Goal: Task Accomplishment & Management: Manage account settings

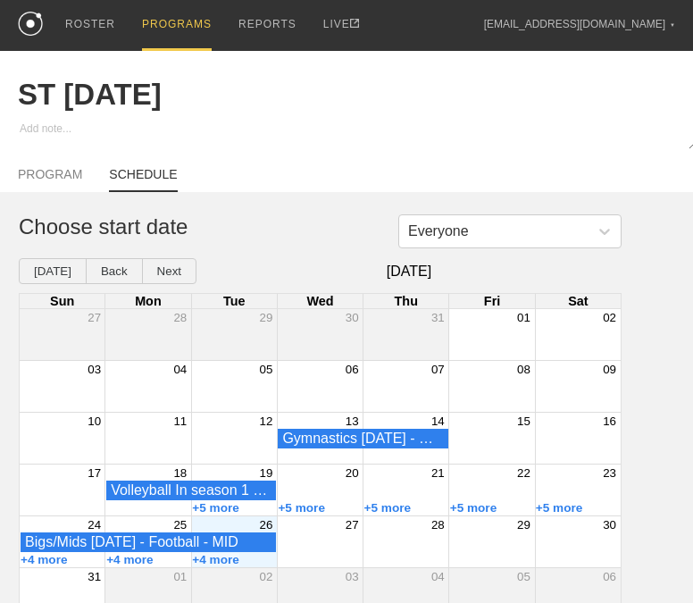
scroll to position [37, 0]
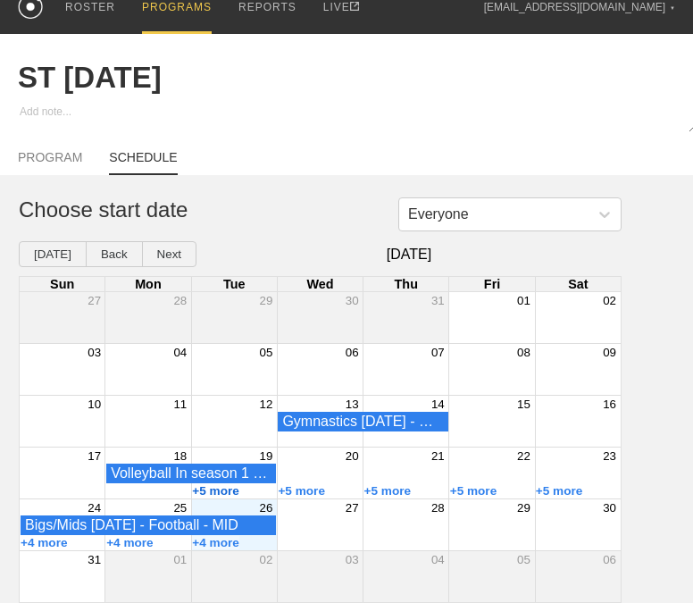
click at [208, 488] on button "+5 more" at bounding box center [215, 490] width 47 height 13
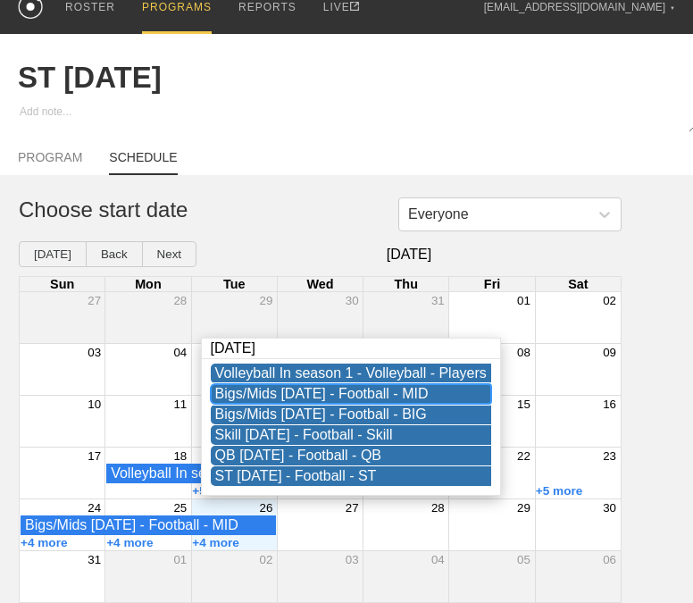
click at [288, 386] on div "Bigs/Mids [DATE] - Football - MID" at bounding box center [350, 394] width 271 height 16
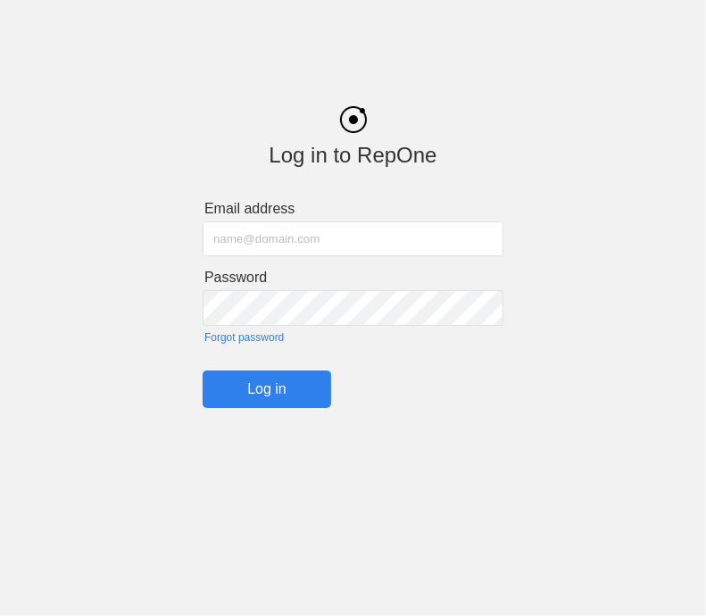
click at [304, 248] on input "text" at bounding box center [353, 238] width 301 height 35
type input "[EMAIL_ADDRESS][DOMAIN_NAME]"
click at [203, 371] on input "Log in" at bounding box center [267, 390] width 129 height 38
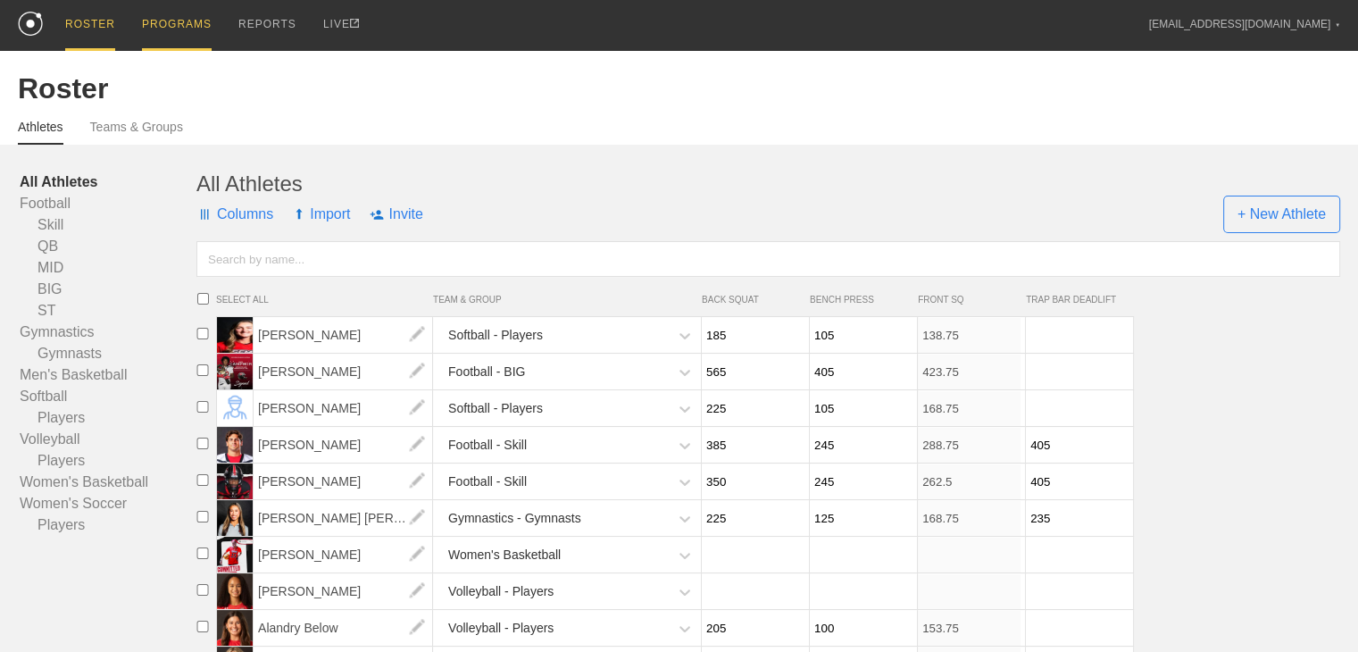
click at [175, 26] on div "PROGRAMS" at bounding box center [177, 25] width 70 height 51
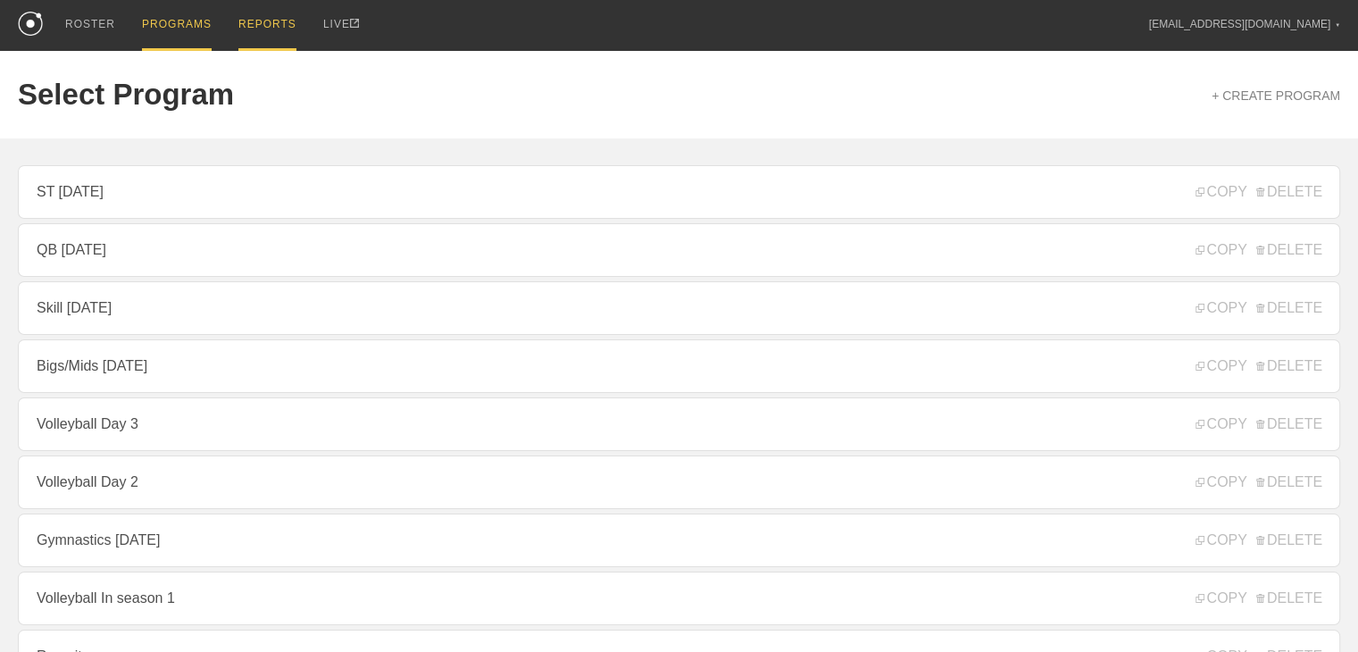
click at [248, 22] on div "REPORTS" at bounding box center [267, 25] width 58 height 51
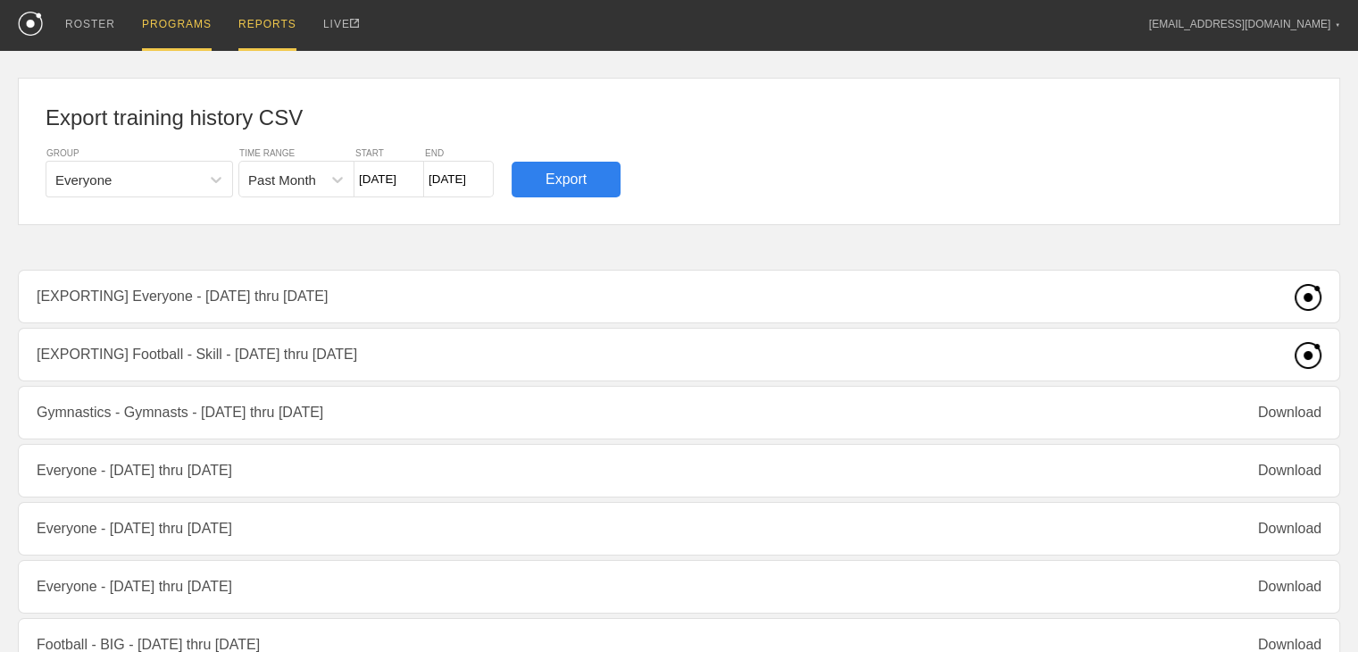
click at [185, 24] on div "PROGRAMS" at bounding box center [177, 25] width 70 height 51
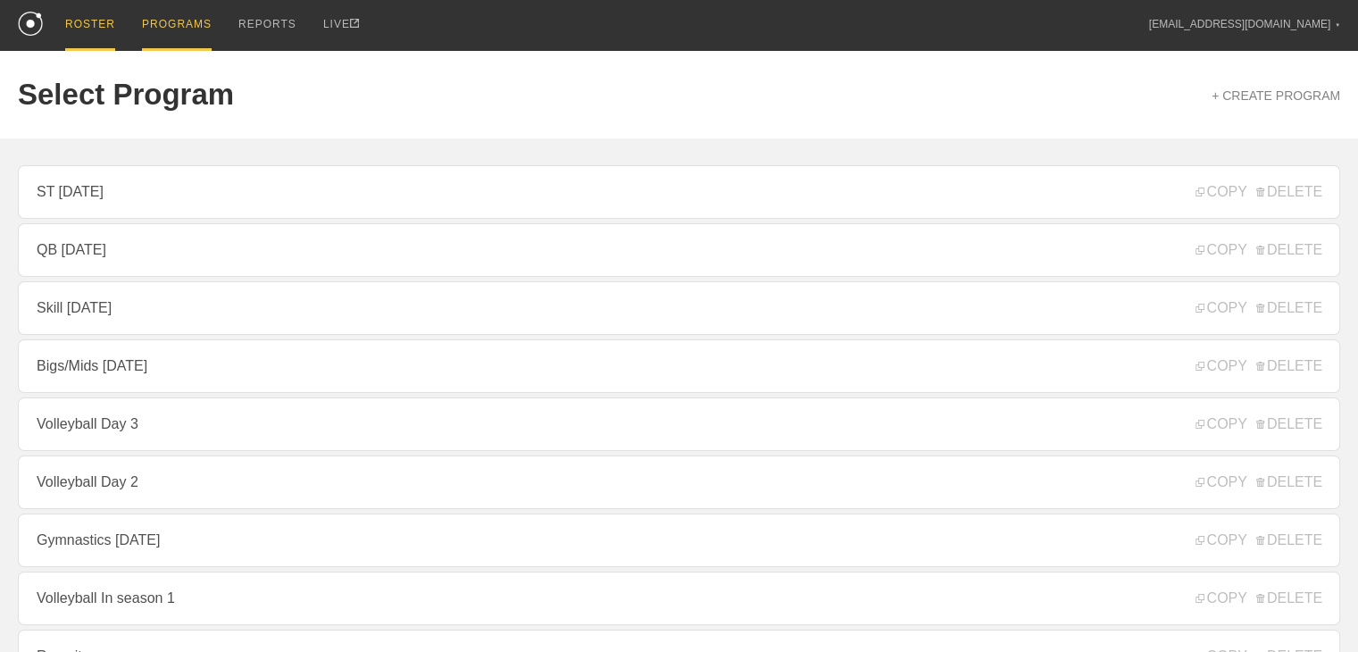
click at [108, 27] on div "ROSTER" at bounding box center [90, 25] width 50 height 51
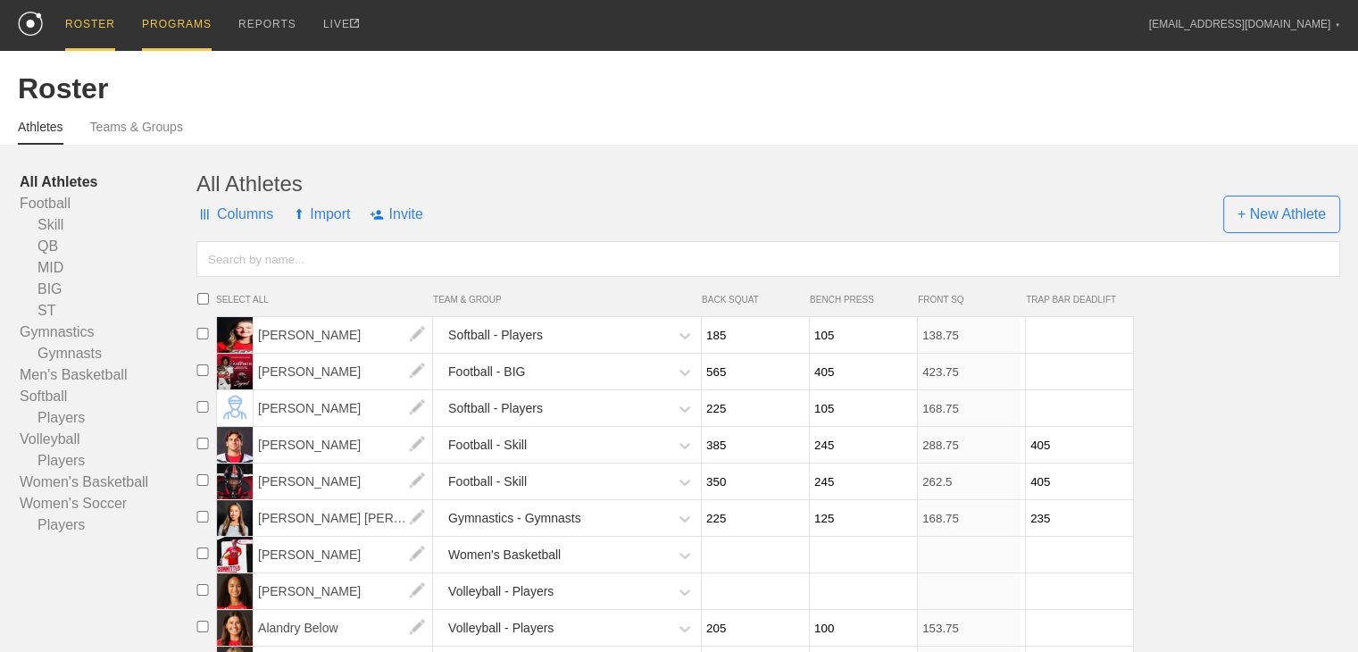
click at [193, 31] on div "PROGRAMS" at bounding box center [177, 25] width 70 height 51
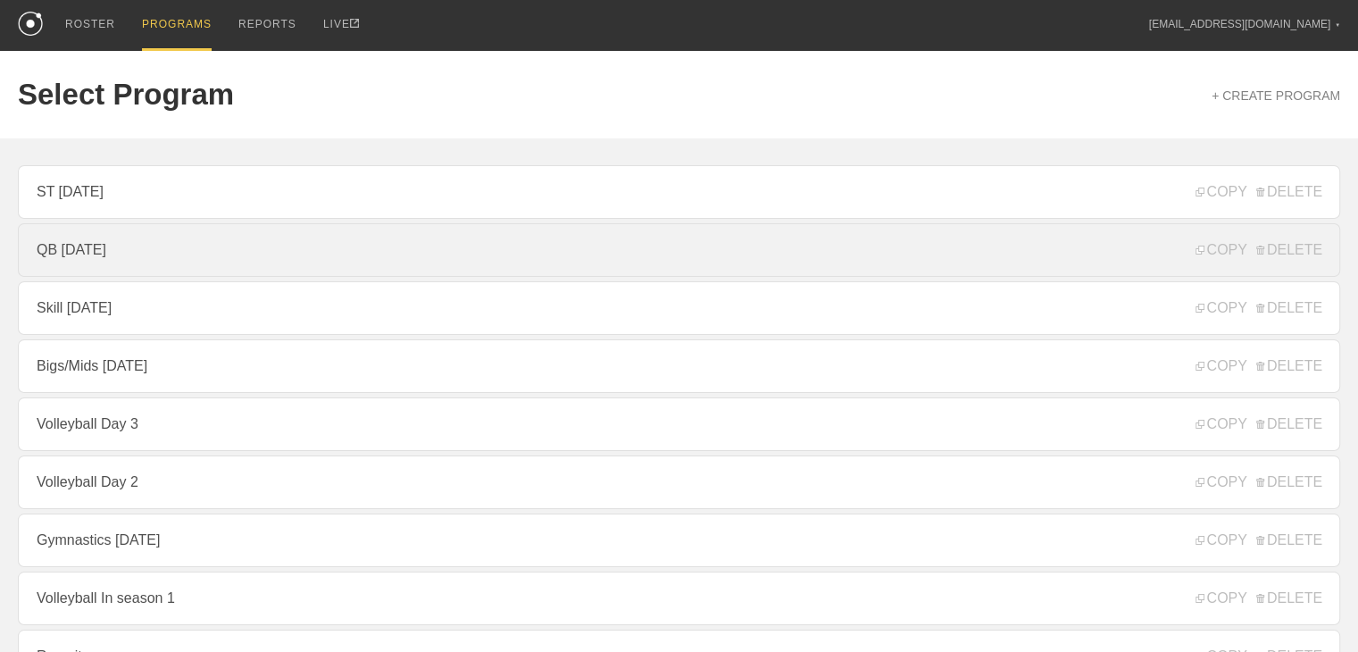
click at [176, 265] on link "QB [DATE]" at bounding box center [679, 250] width 1322 height 54
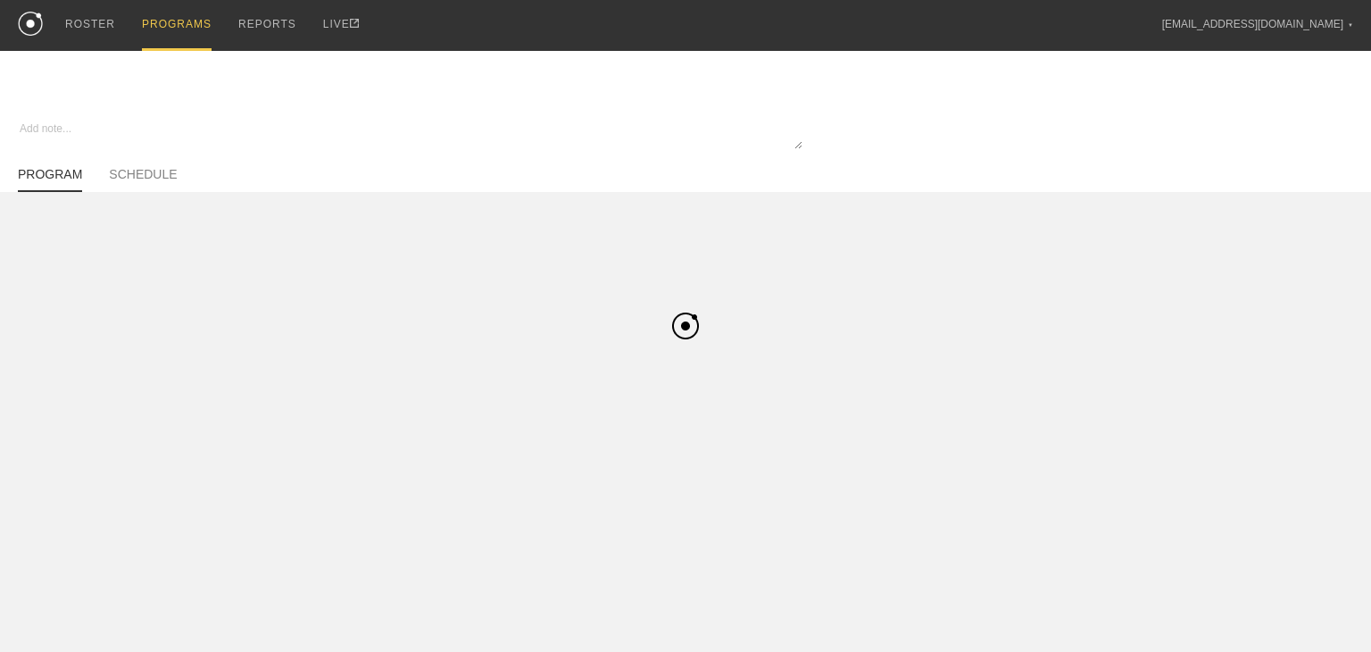
type textarea "x"
type input "QB [DATE]"
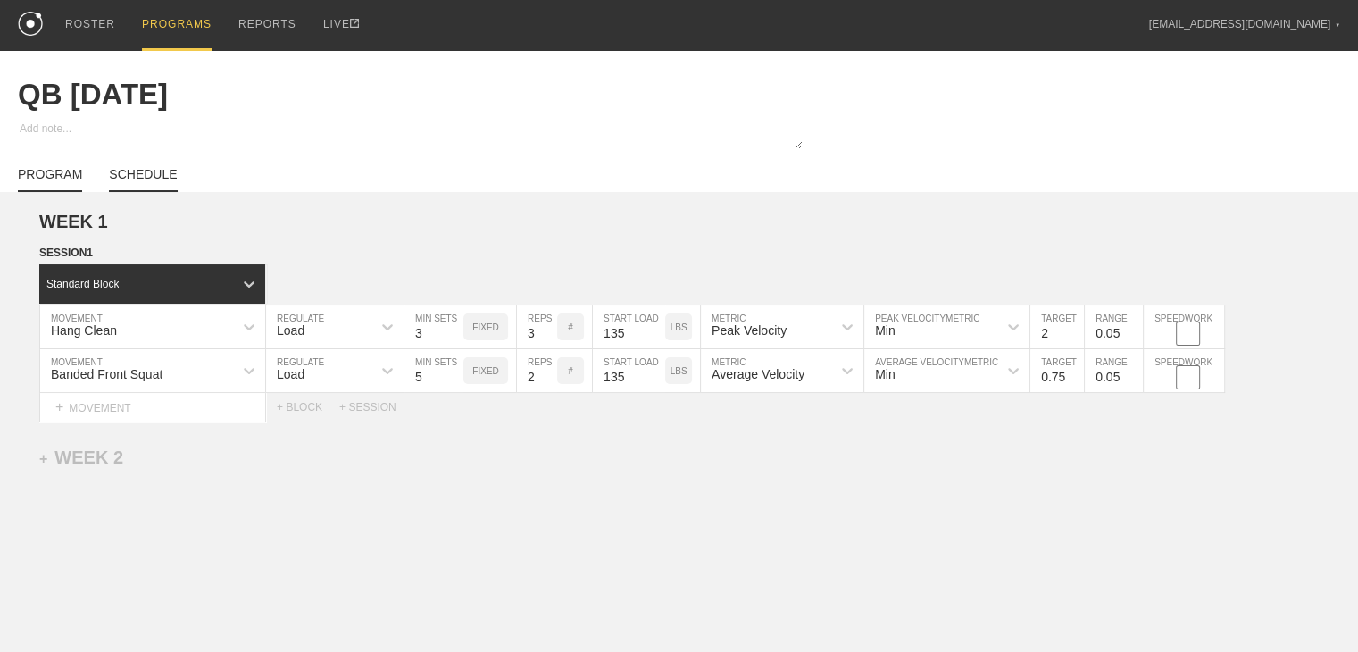
click at [152, 181] on link "SCHEDULE" at bounding box center [143, 179] width 68 height 25
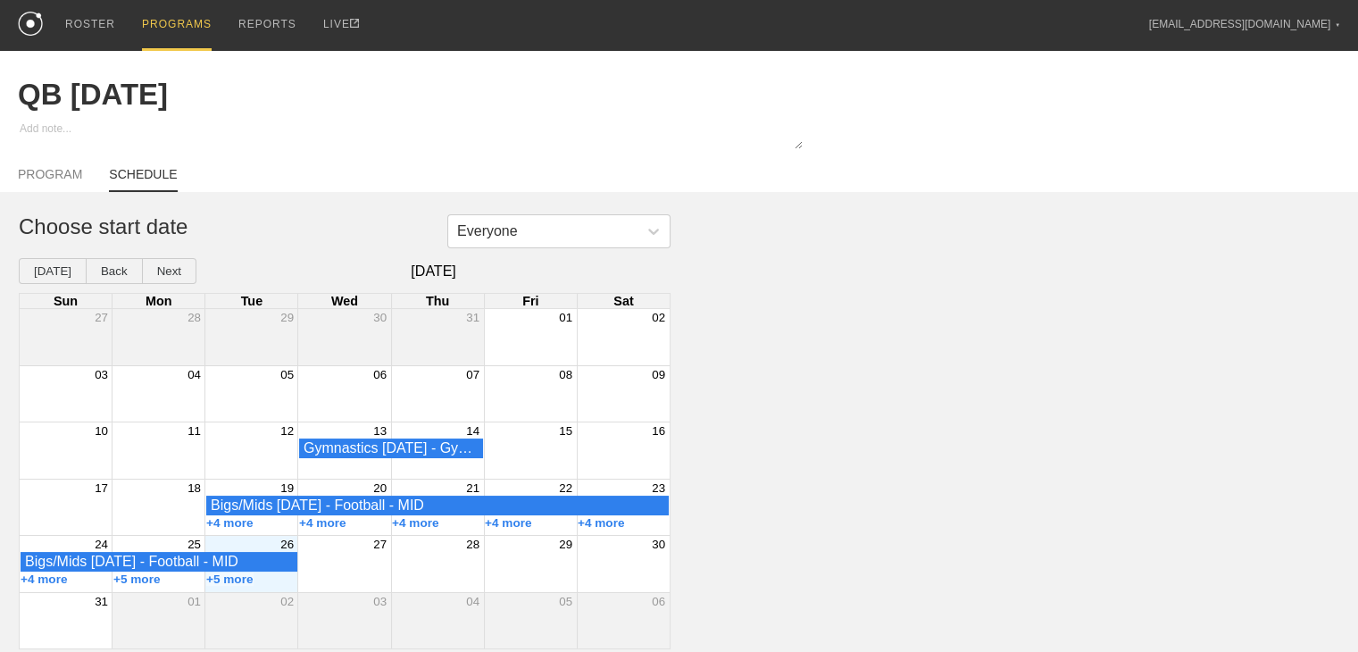
scroll to position [10, 0]
click at [242, 522] on button "+4 more" at bounding box center [229, 522] width 47 height 13
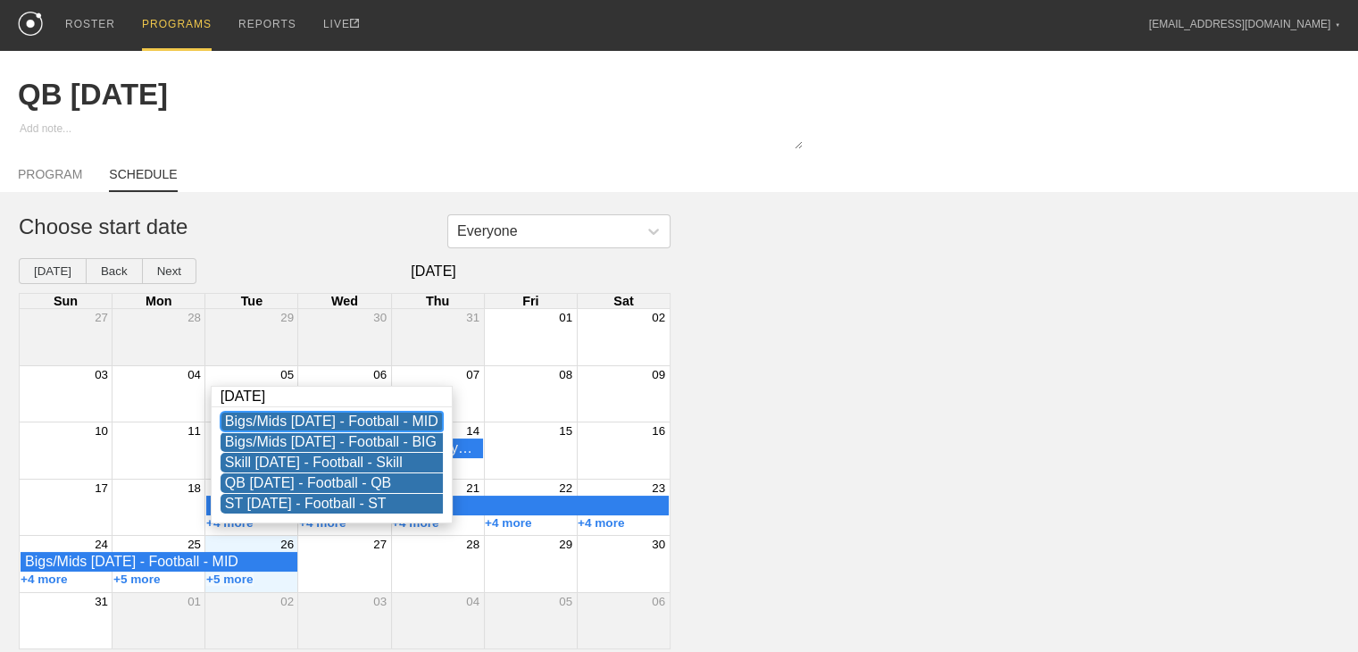
click at [311, 413] on div "Bigs/Mids [DATE] - Football - MID" at bounding box center [331, 421] width 213 height 16
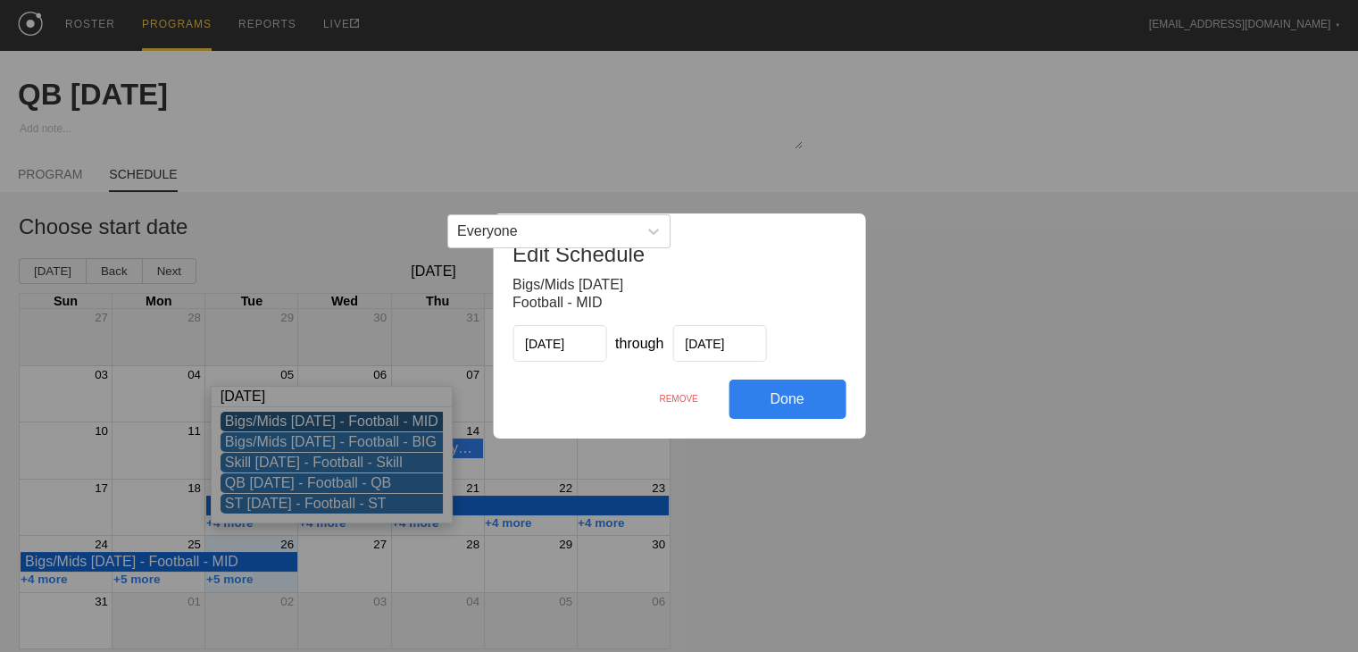
click at [665, 397] on div "REMOVE" at bounding box center [679, 398] width 100 height 38
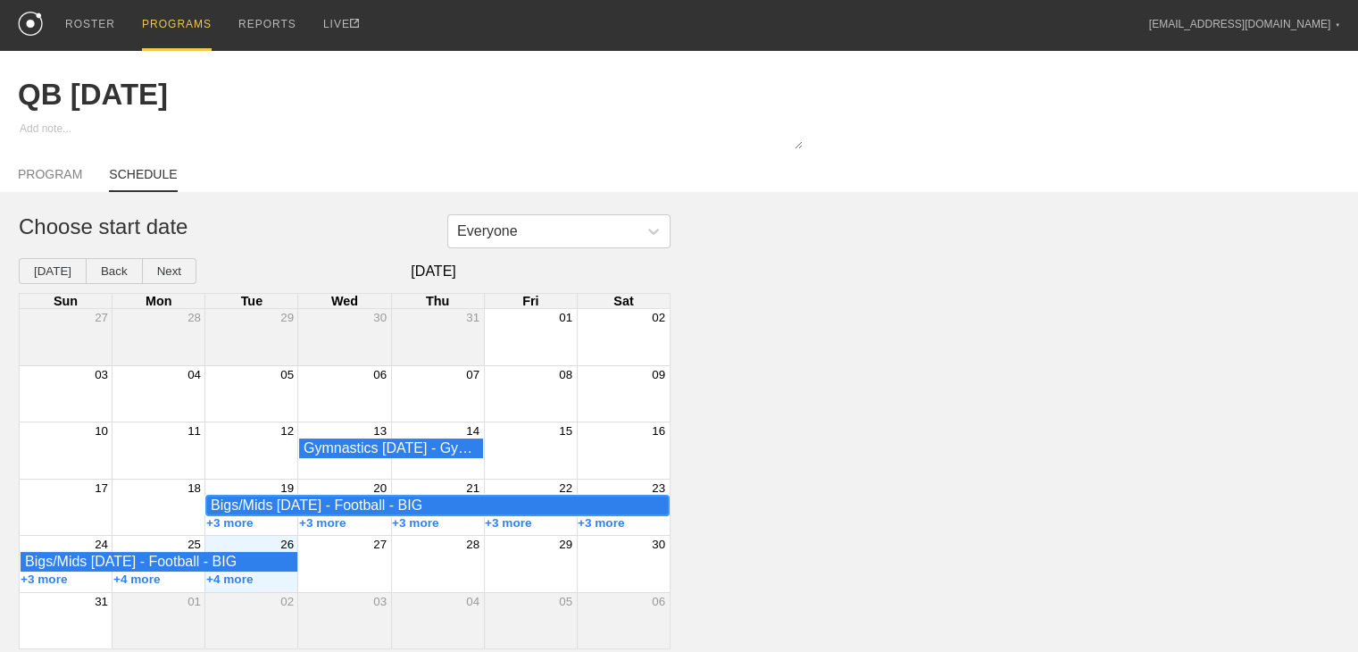
click at [286, 505] on div "Bigs/Mids [DATE] - Football - BIG" at bounding box center [438, 505] width 454 height 16
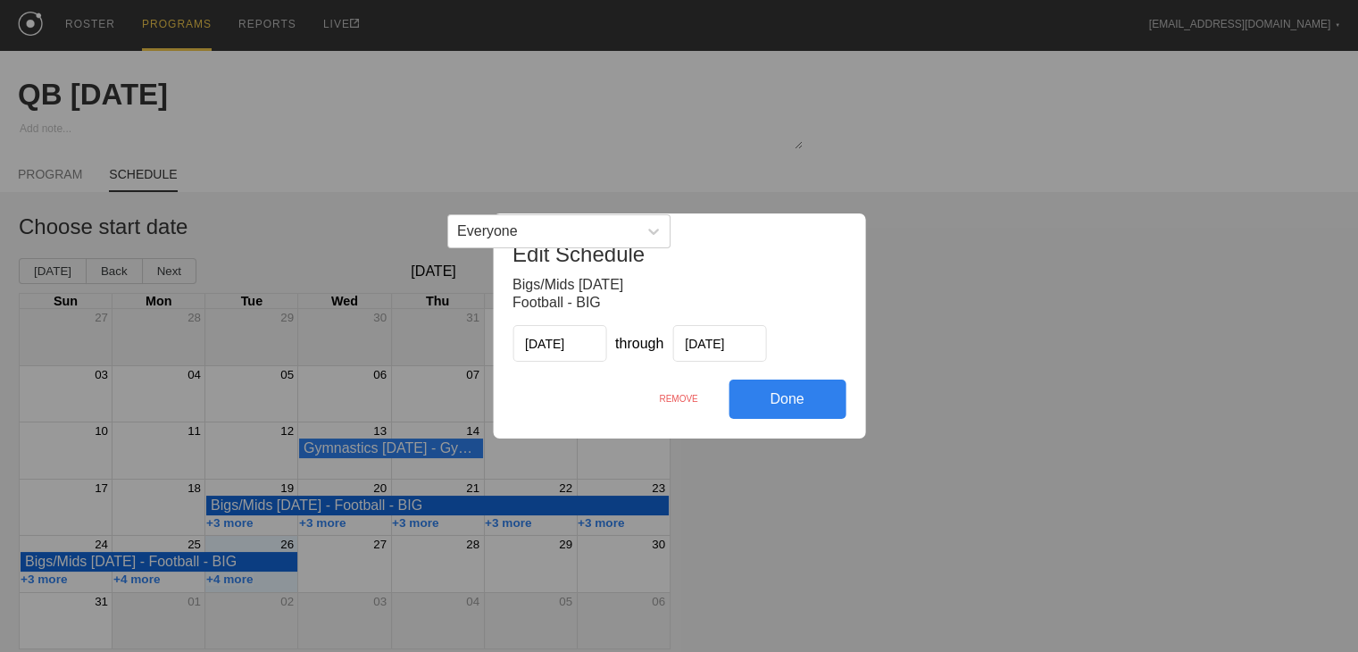
click at [675, 388] on div "REMOVE" at bounding box center [679, 398] width 100 height 38
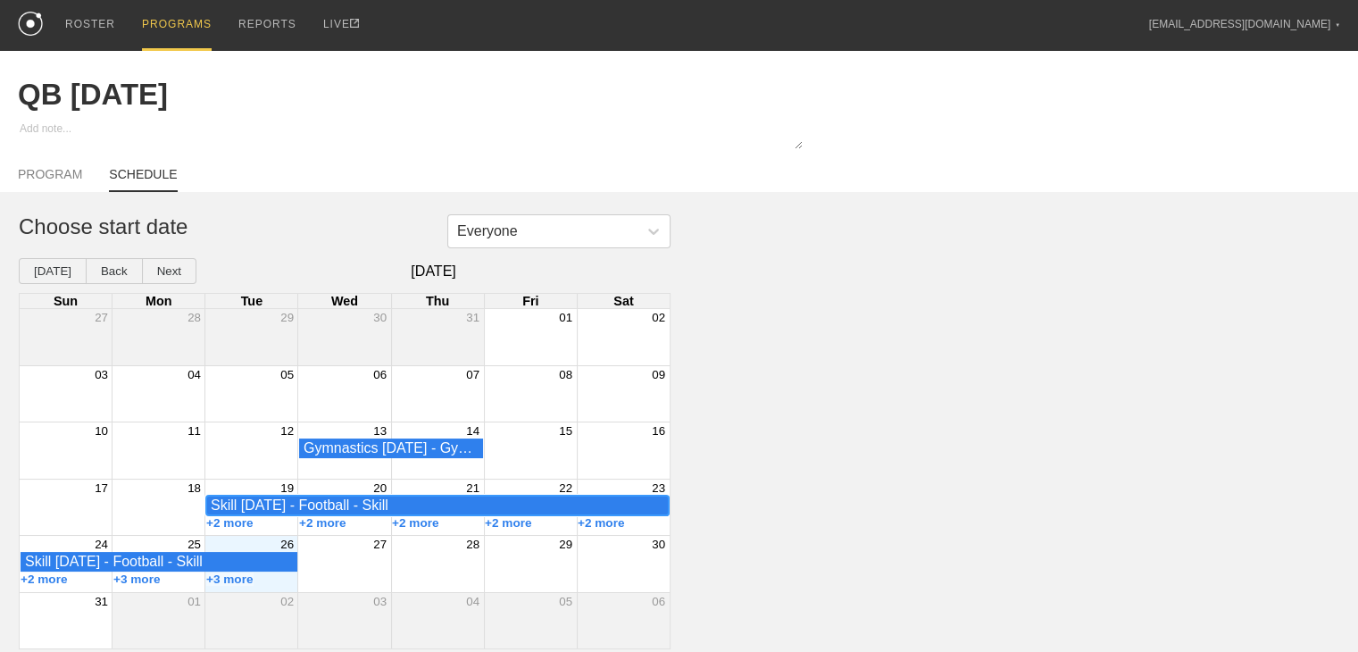
click at [272, 502] on div "Skill [DATE] - Football - Skill" at bounding box center [438, 505] width 454 height 16
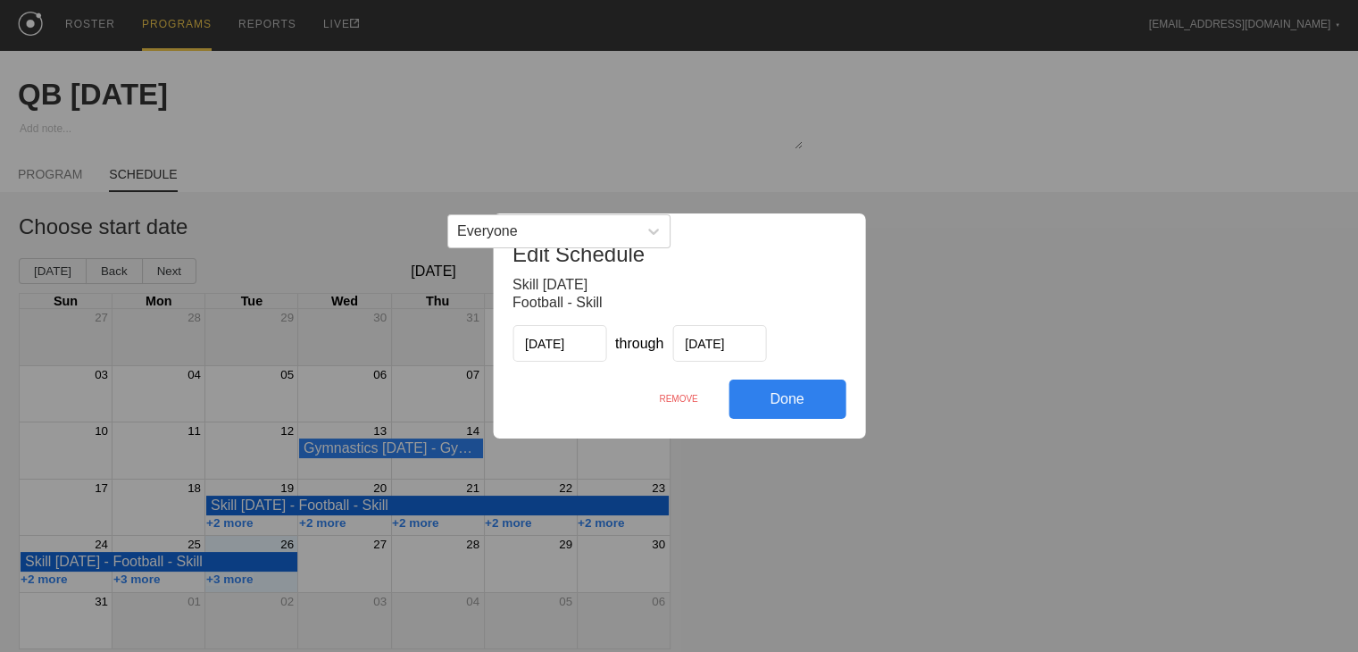
click at [682, 396] on div "REMOVE" at bounding box center [679, 398] width 100 height 38
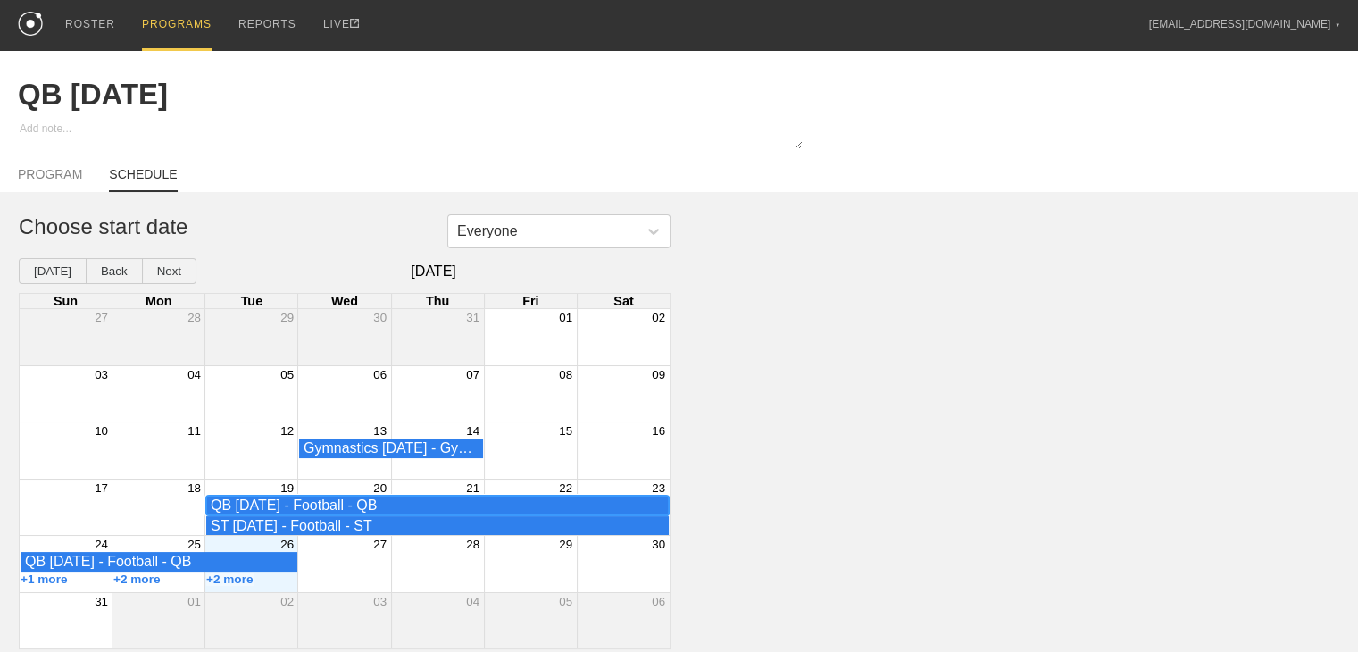
click at [285, 501] on div "QB [DATE] - Football - QB" at bounding box center [438, 505] width 454 height 16
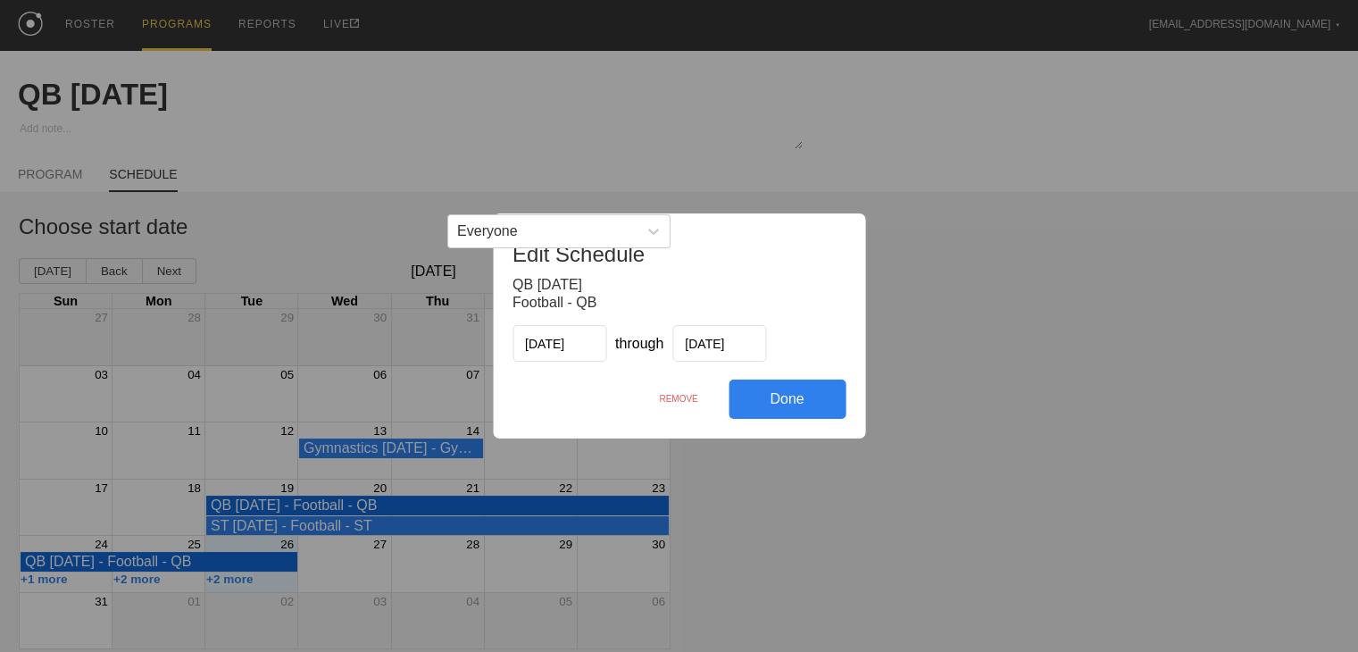
drag, startPoint x: 693, startPoint y: 403, endPoint x: 750, endPoint y: 102, distance: 306.3
click at [692, 403] on div "REMOVE" at bounding box center [679, 398] width 100 height 38
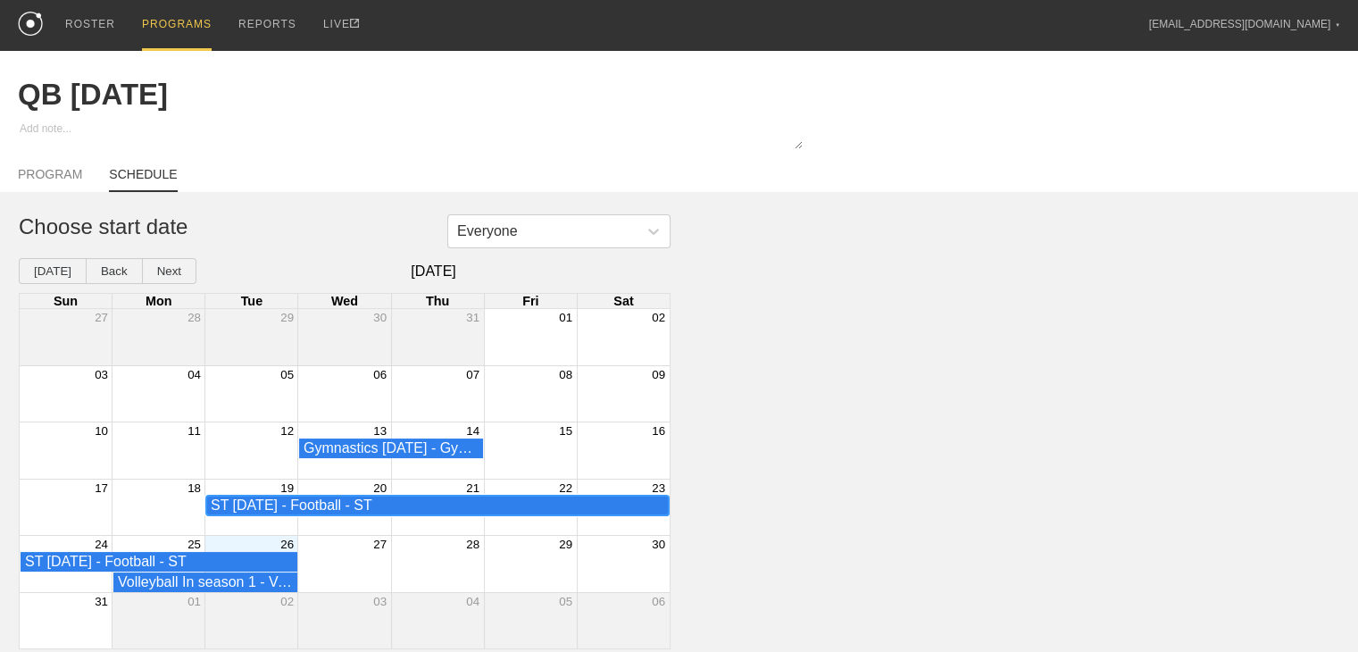
click at [257, 513] on div "ST [DATE] - Football - ST" at bounding box center [438, 505] width 454 height 16
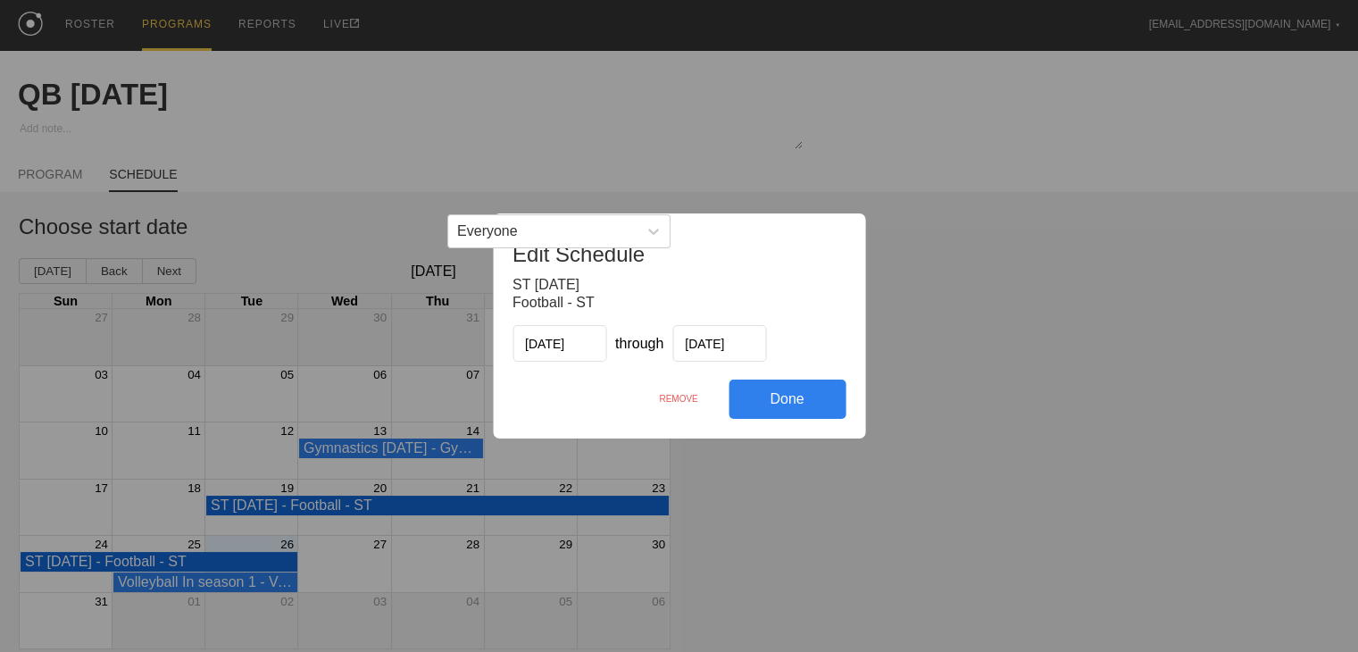
click at [676, 404] on div "REMOVE" at bounding box center [679, 398] width 100 height 38
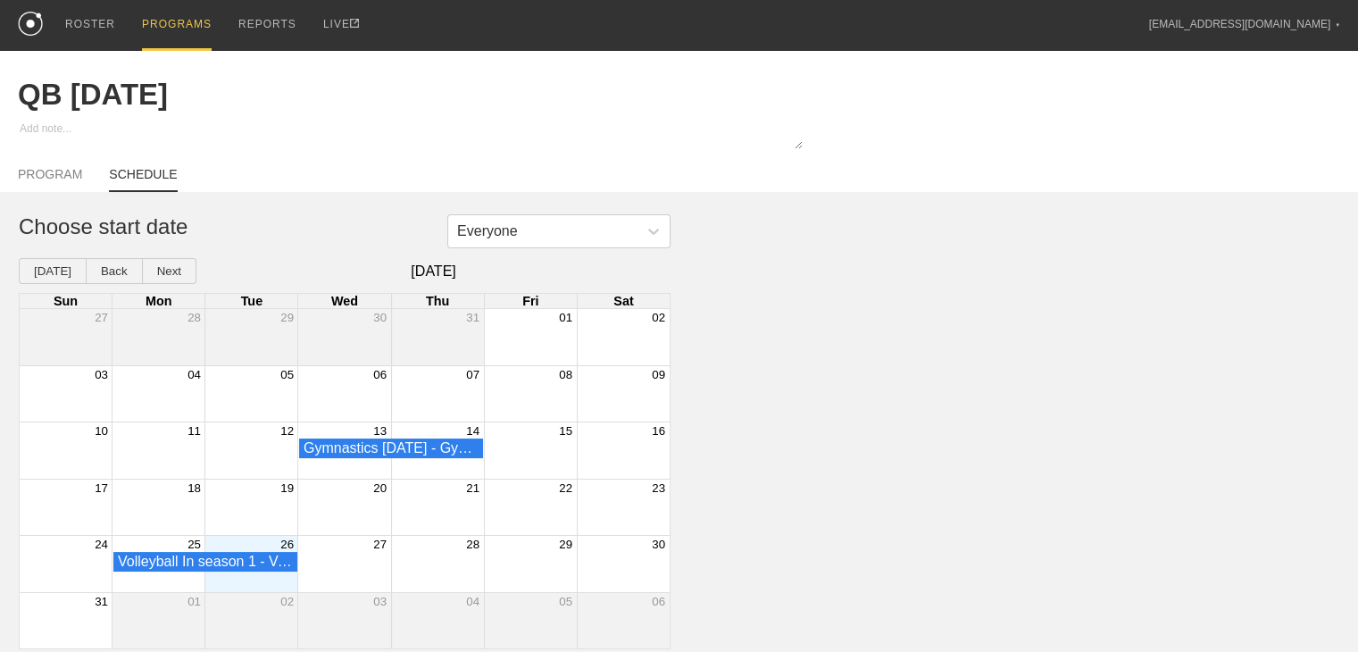
click at [196, 20] on div "PROGRAMS" at bounding box center [177, 25] width 70 height 51
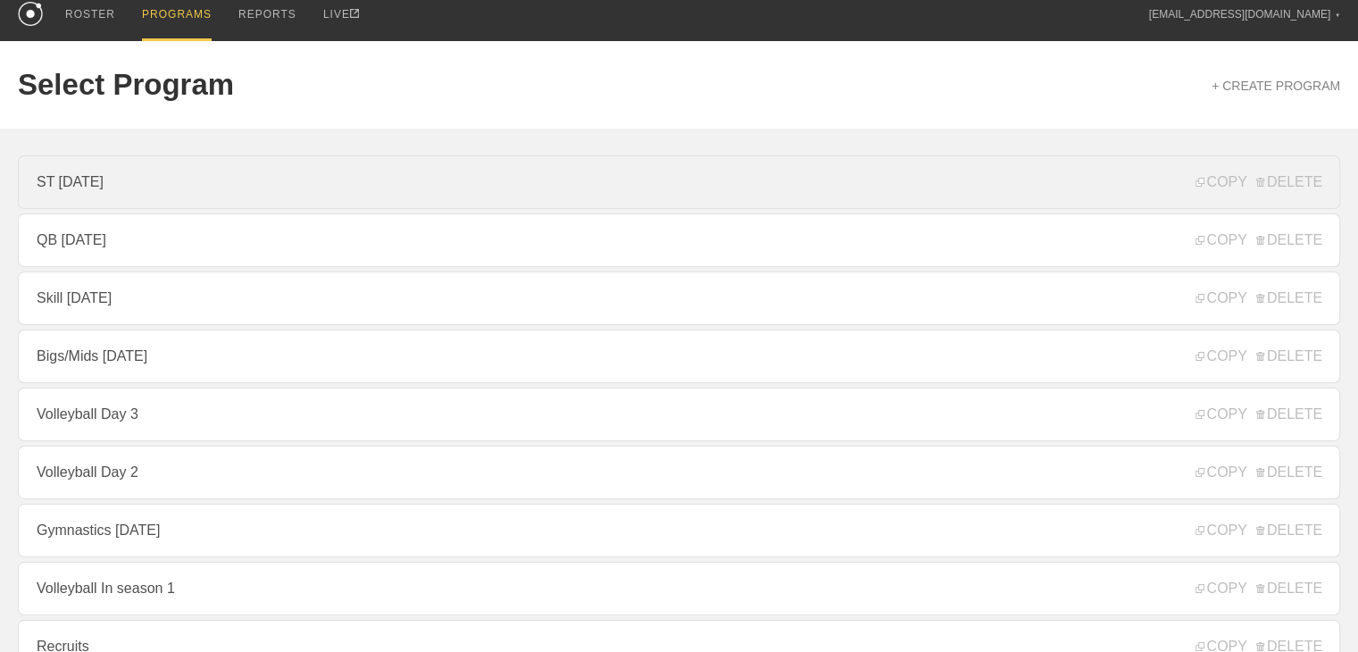
scroll to position [99, 0]
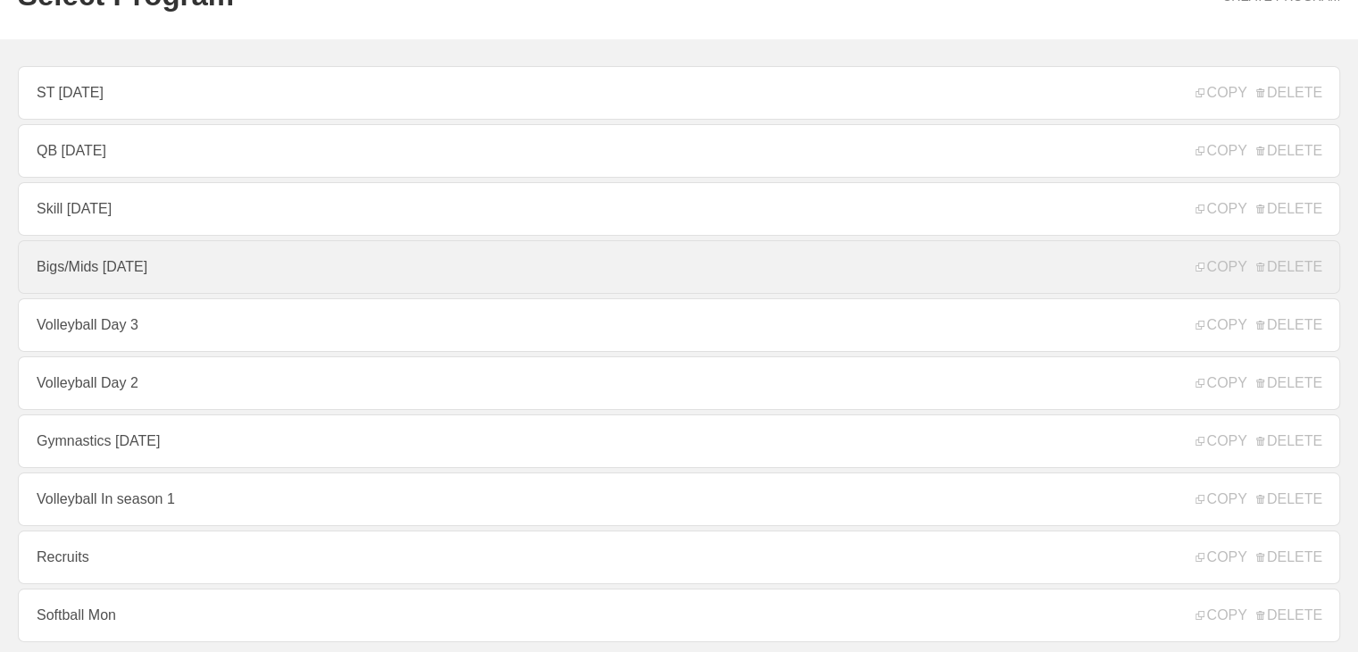
click at [189, 279] on link "Bigs/Mids [DATE]" at bounding box center [679, 267] width 1322 height 54
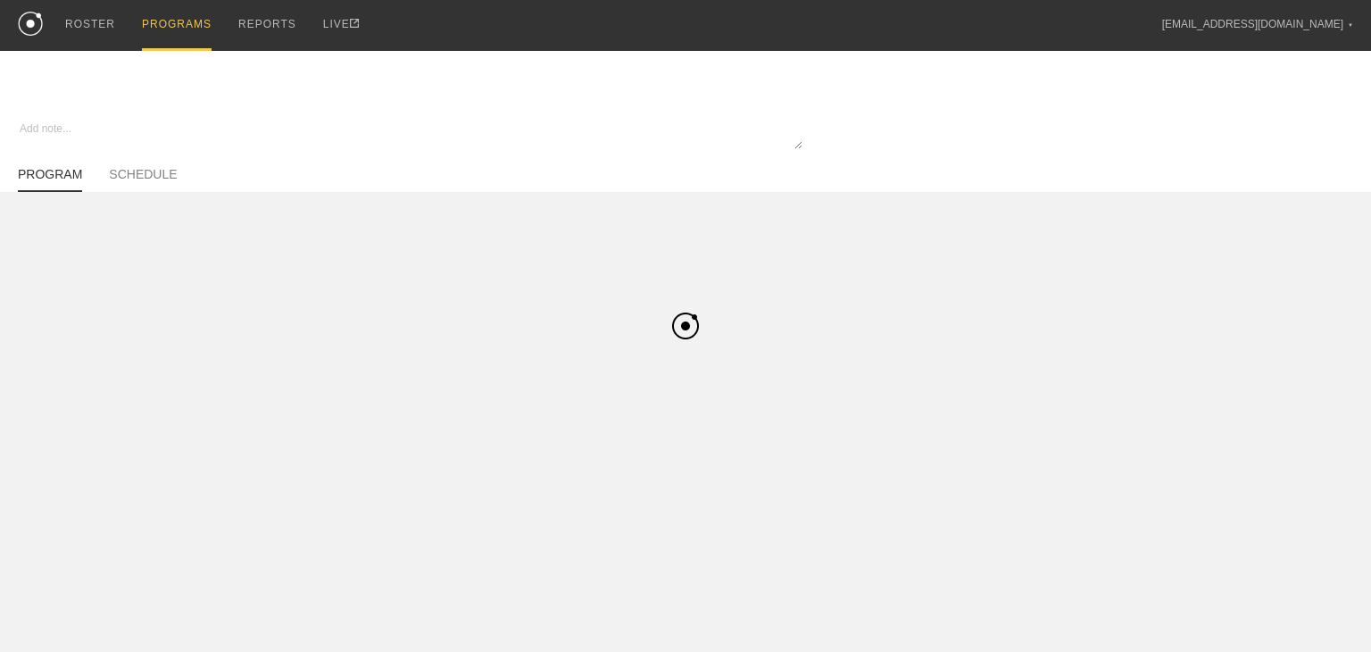
type textarea "x"
type input "Bigs/Mids [DATE]"
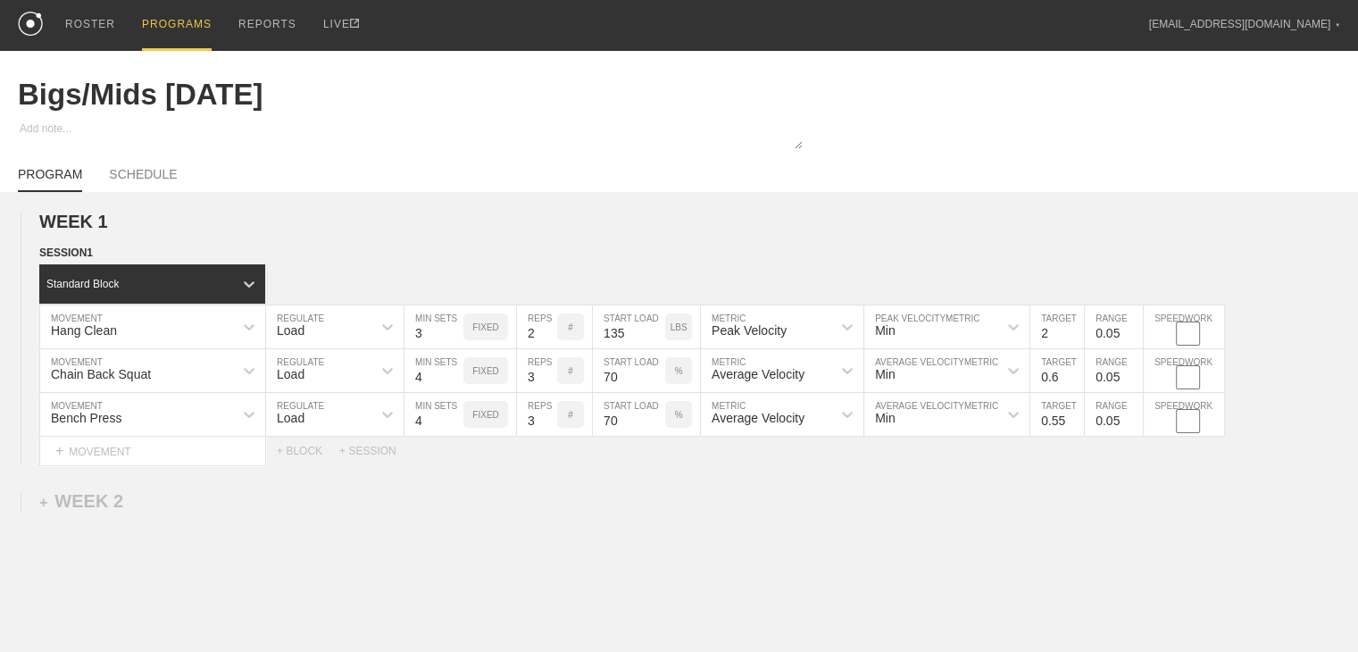
scroll to position [89, 0]
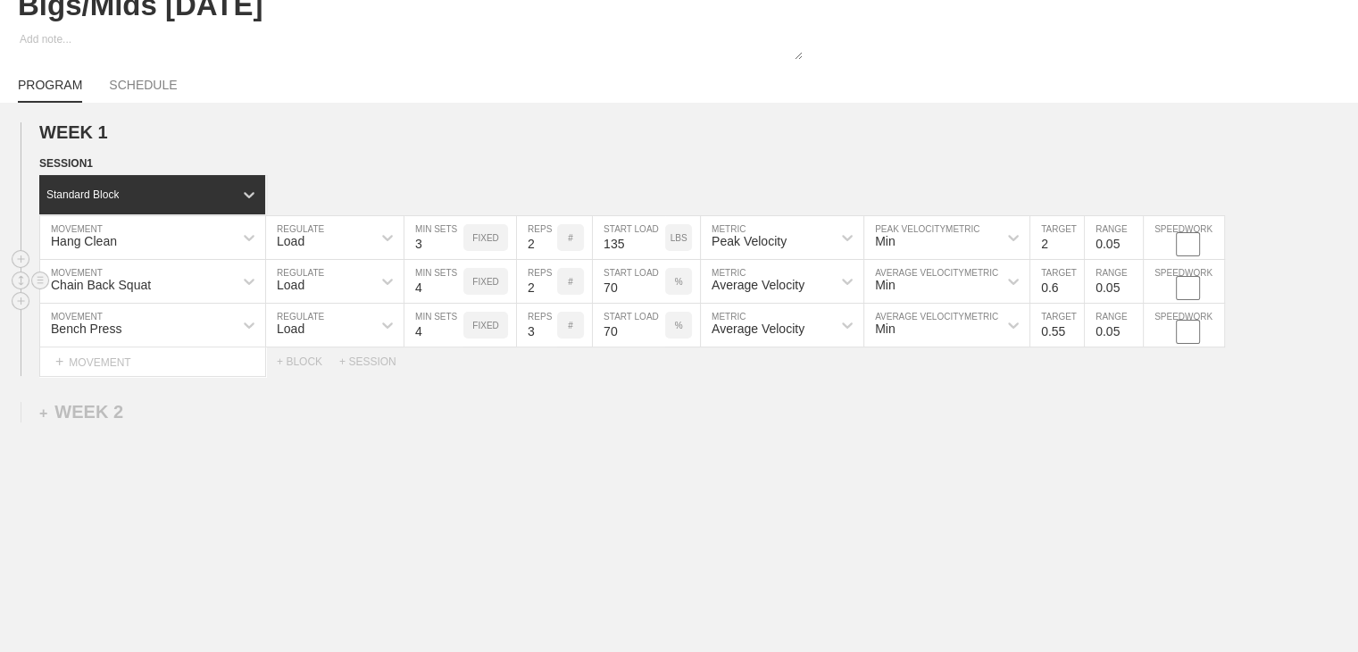
type input "2"
click at [546, 303] on input "2" at bounding box center [537, 281] width 40 height 43
click at [629, 303] on input "70" at bounding box center [629, 281] width 72 height 43
type input "60"
click at [692, 510] on div "WEEK 1 DUPLICATE DELETE SESSION 1 Standard Block DUPLICATE INSERT MOVEMENT AFTE…" at bounding box center [679, 397] width 1358 height 588
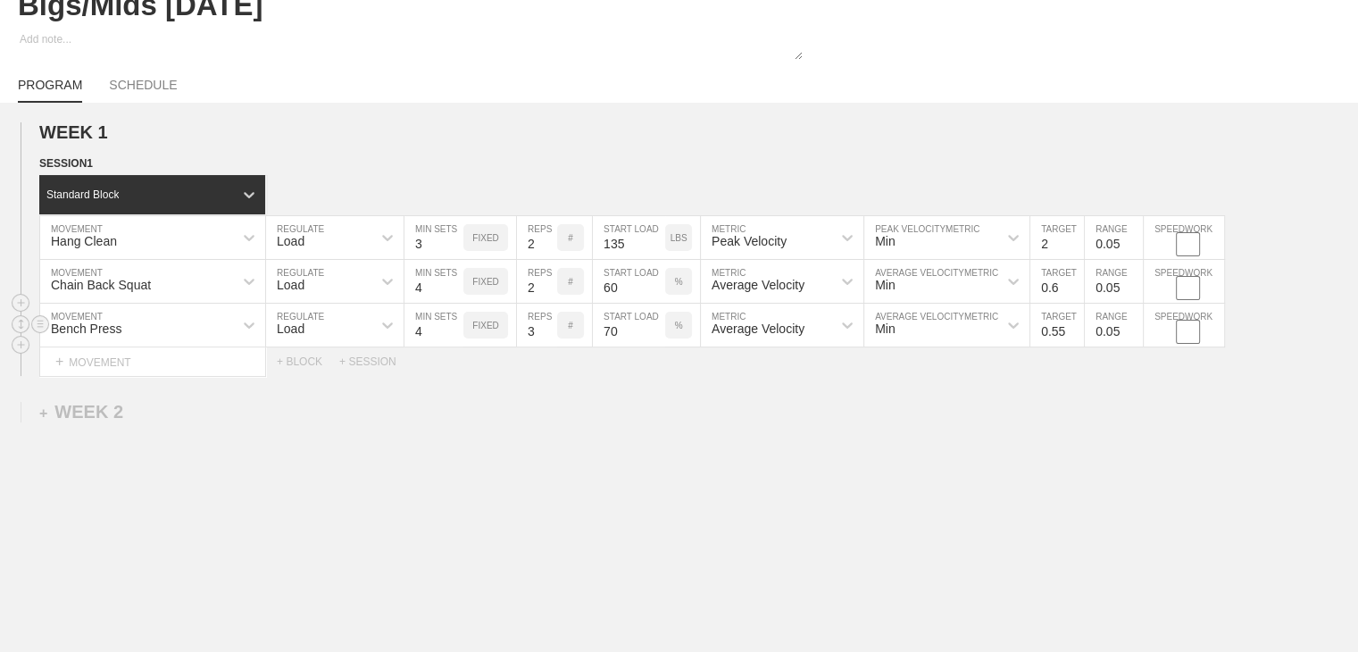
click at [692, 344] on input "0.55" at bounding box center [1057, 325] width 54 height 43
type input "0.52"
click at [692, 343] on input "0.05" at bounding box center [1114, 325] width 58 height 43
type input "0.05"
click at [692, 438] on div "WEEK 1 DUPLICATE DELETE SESSION 1 Standard Block DUPLICATE INSERT MOVEMENT AFTE…" at bounding box center [679, 397] width 1358 height 588
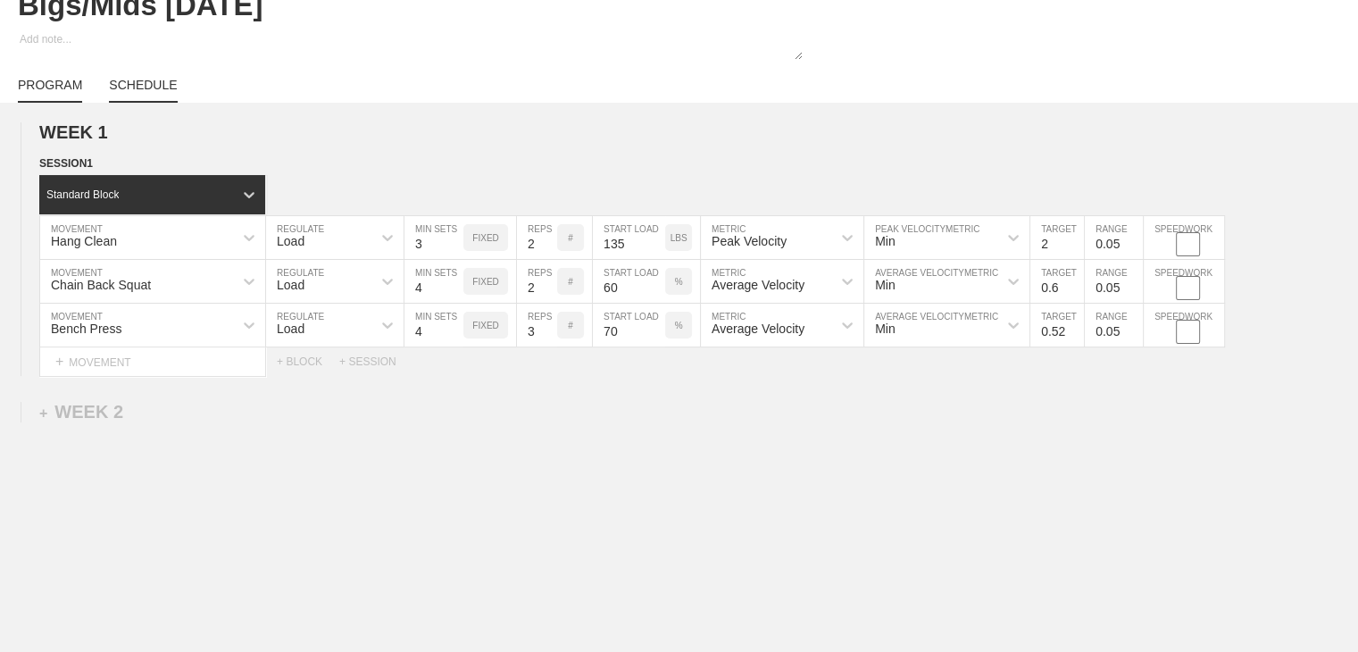
click at [132, 94] on link "SCHEDULE" at bounding box center [143, 90] width 68 height 25
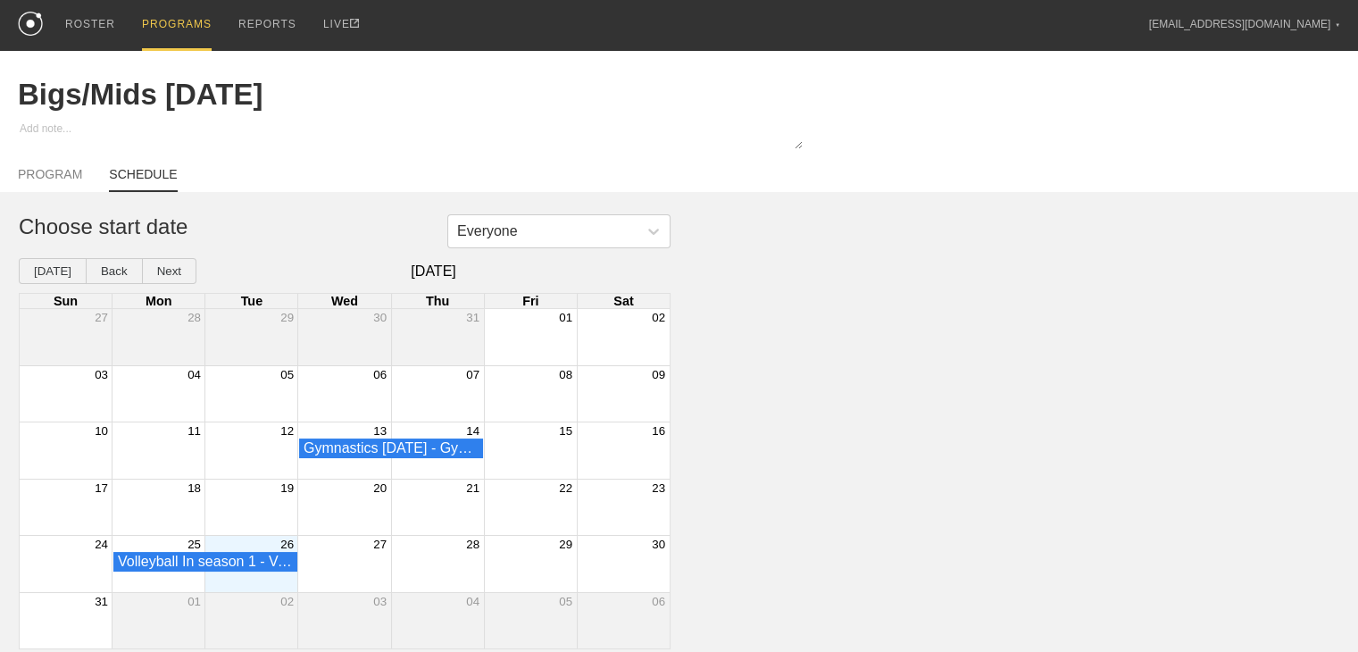
click at [234, 544] on div "26" at bounding box center [251, 544] width 93 height 16
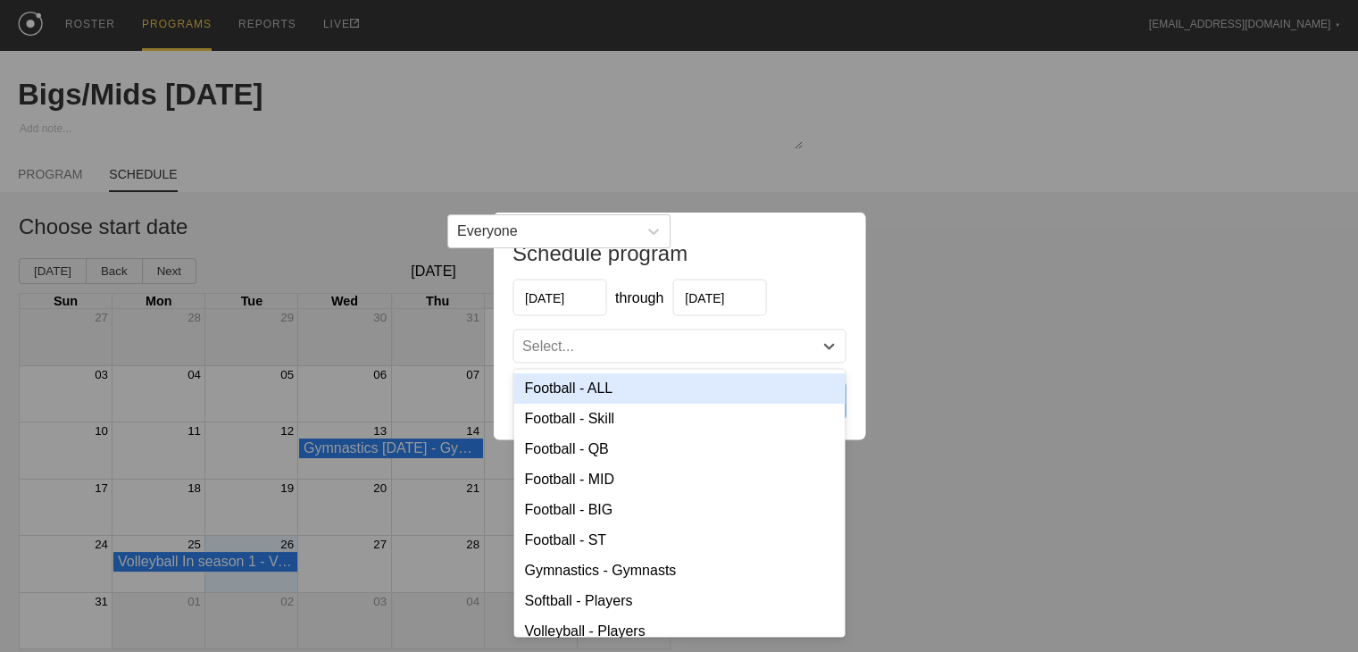
click at [603, 345] on div "Select..." at bounding box center [662, 347] width 299 height 18
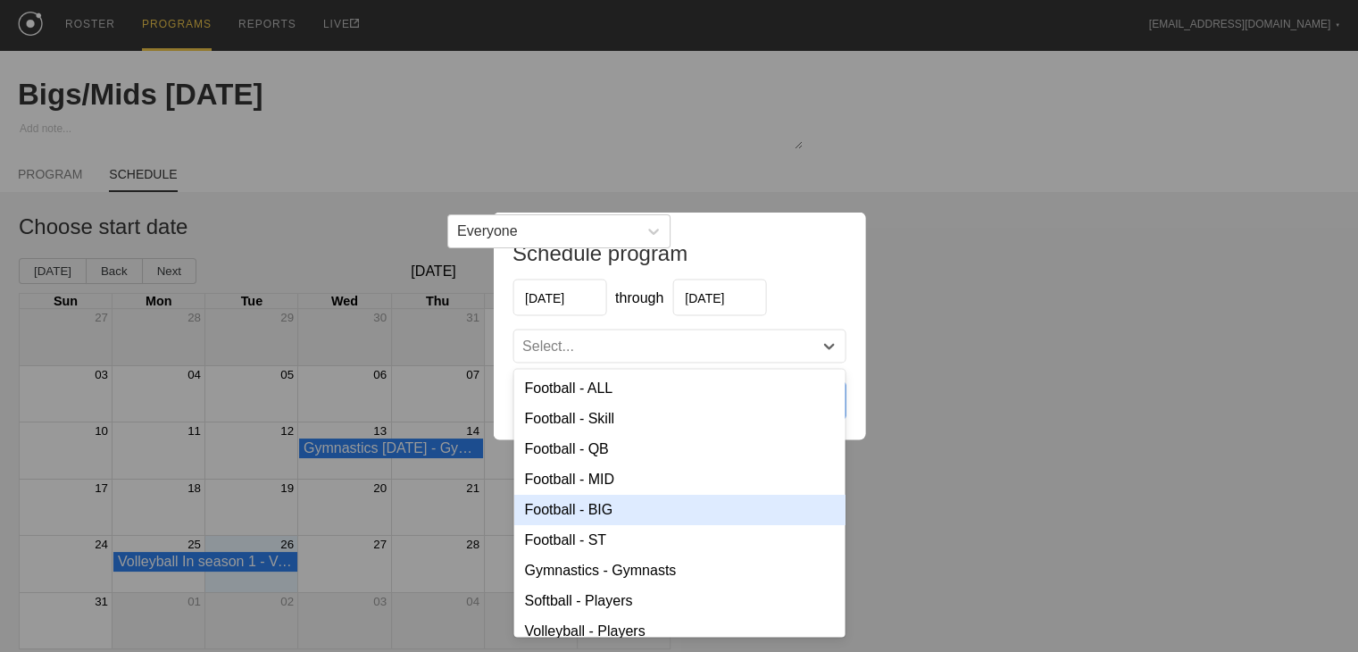
click at [583, 504] on div "Football - BIG" at bounding box center [678, 510] width 331 height 30
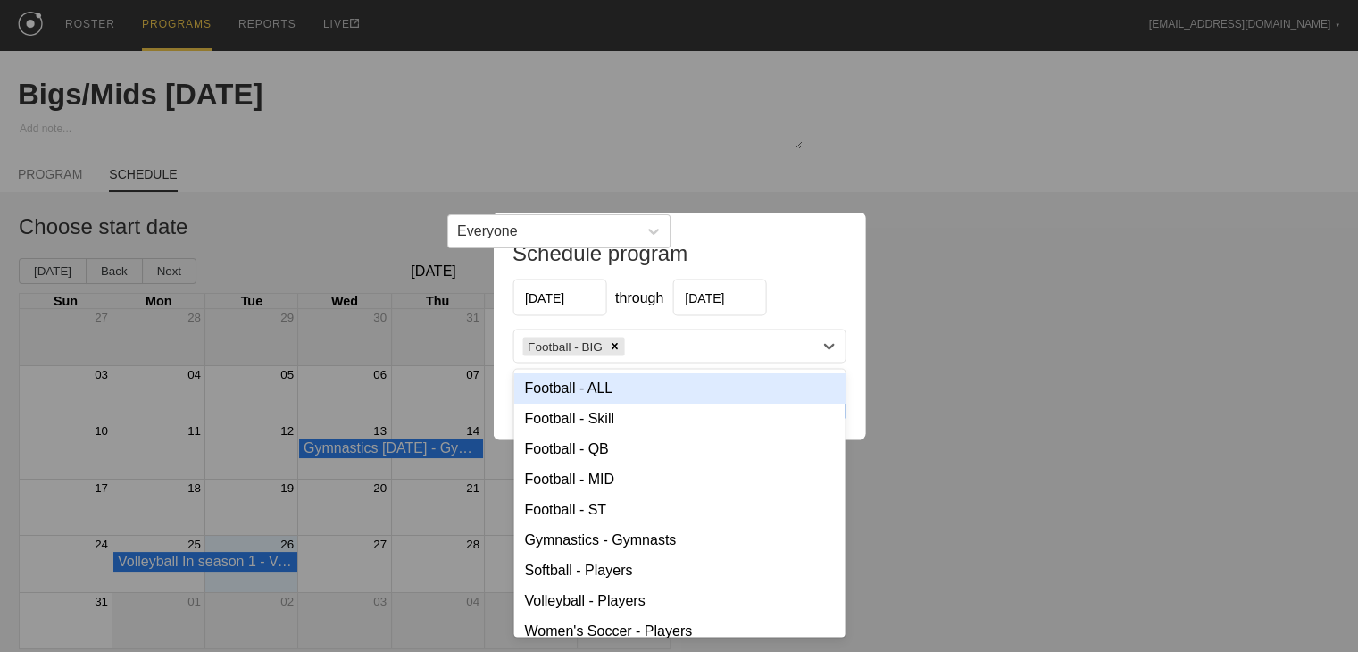
click at [663, 342] on div "Football - BIG" at bounding box center [662, 346] width 299 height 26
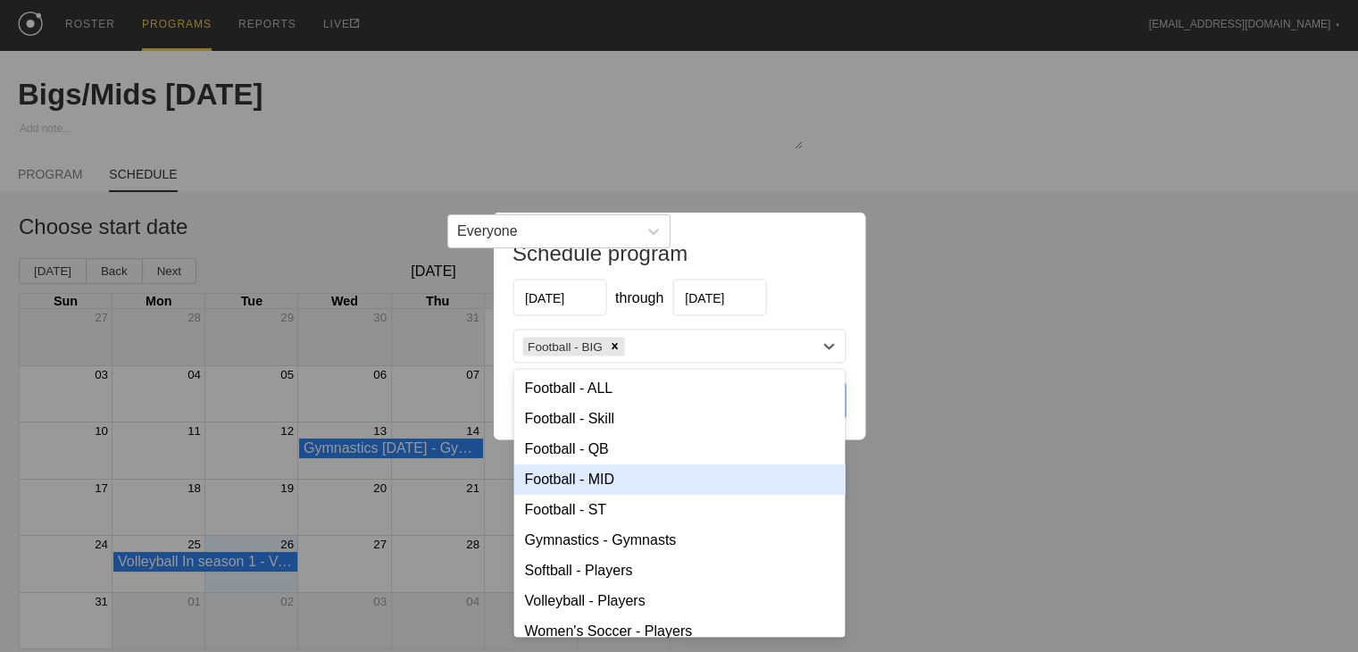
click at [591, 479] on div "Football - MID" at bounding box center [678, 479] width 331 height 30
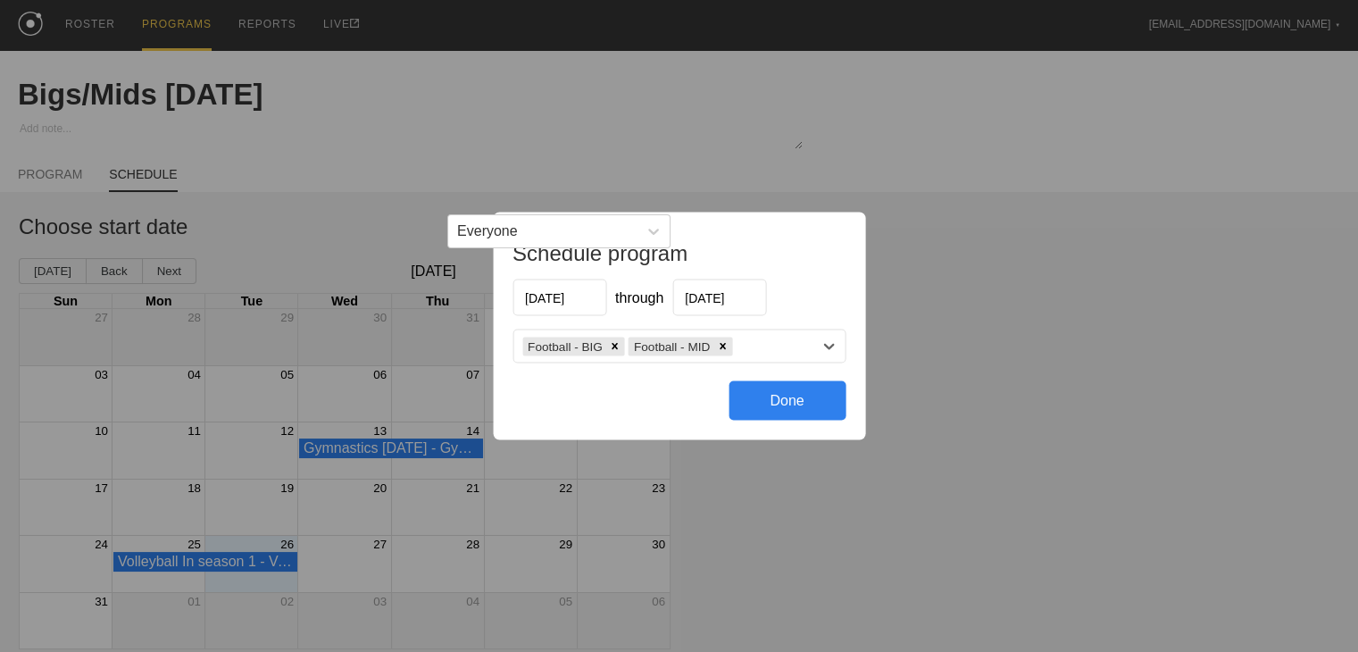
click at [692, 390] on div "Done" at bounding box center [787, 400] width 117 height 39
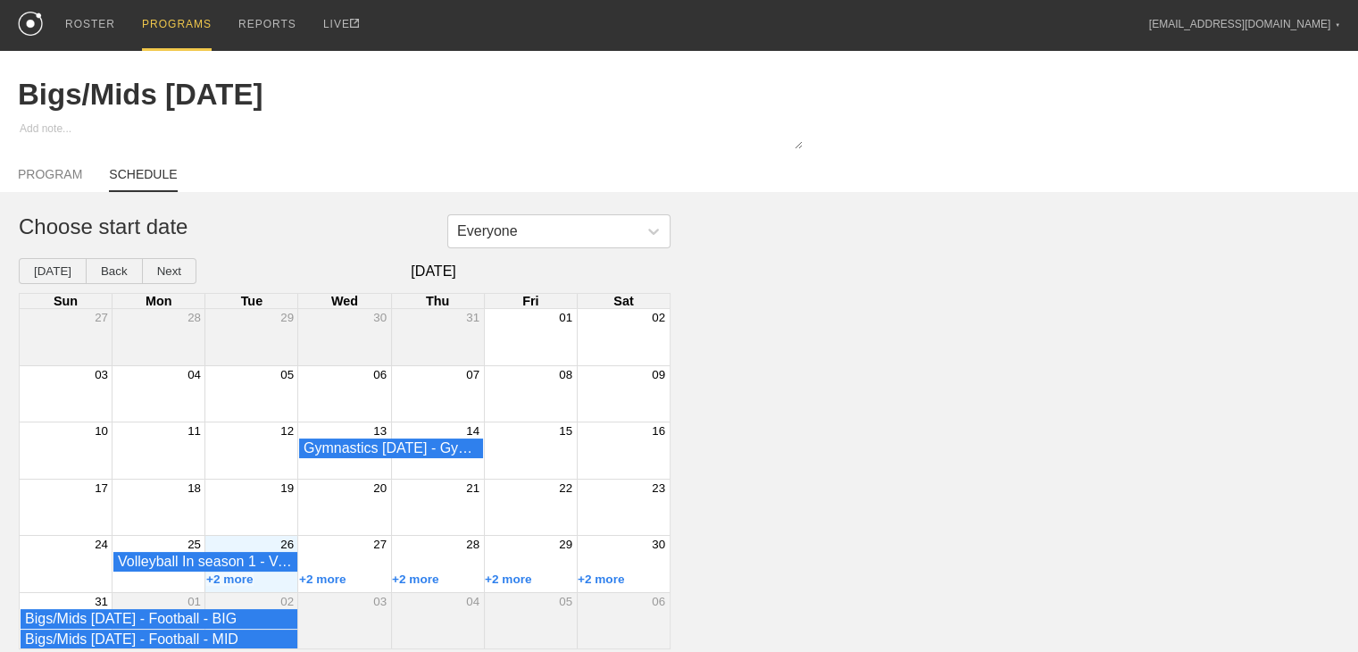
click at [159, 6] on div "PROGRAMS" at bounding box center [177, 25] width 70 height 51
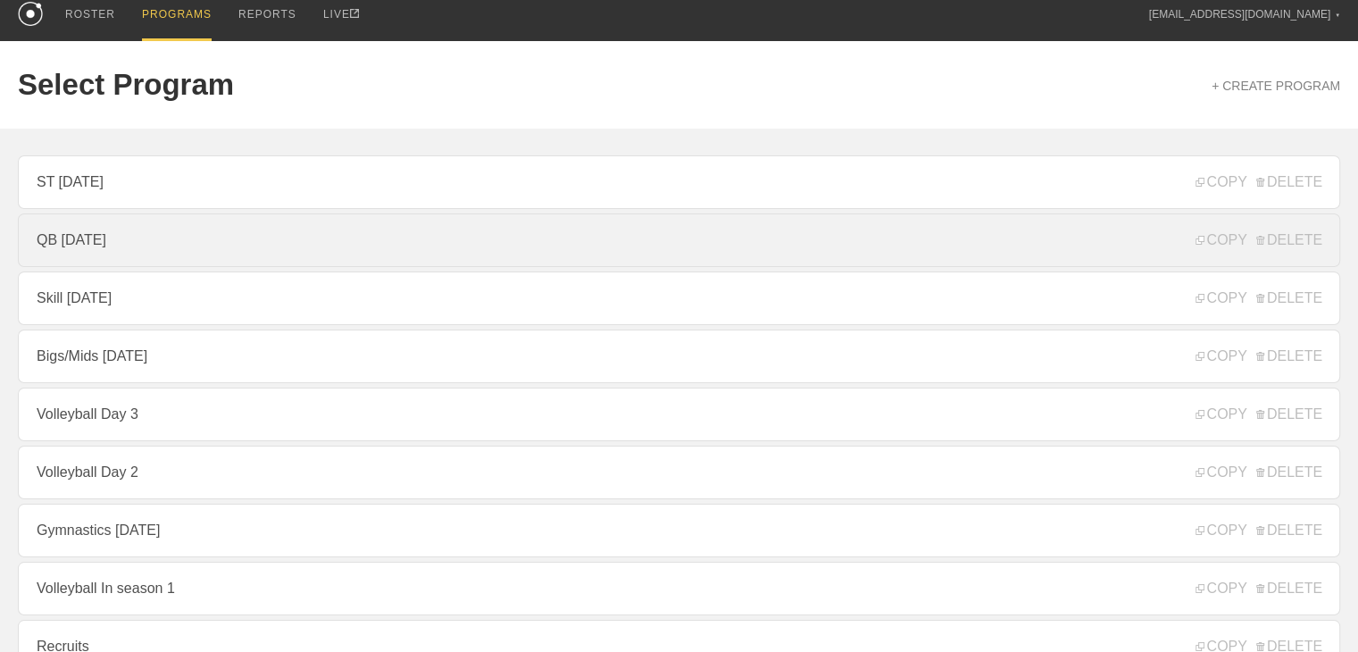
scroll to position [99, 0]
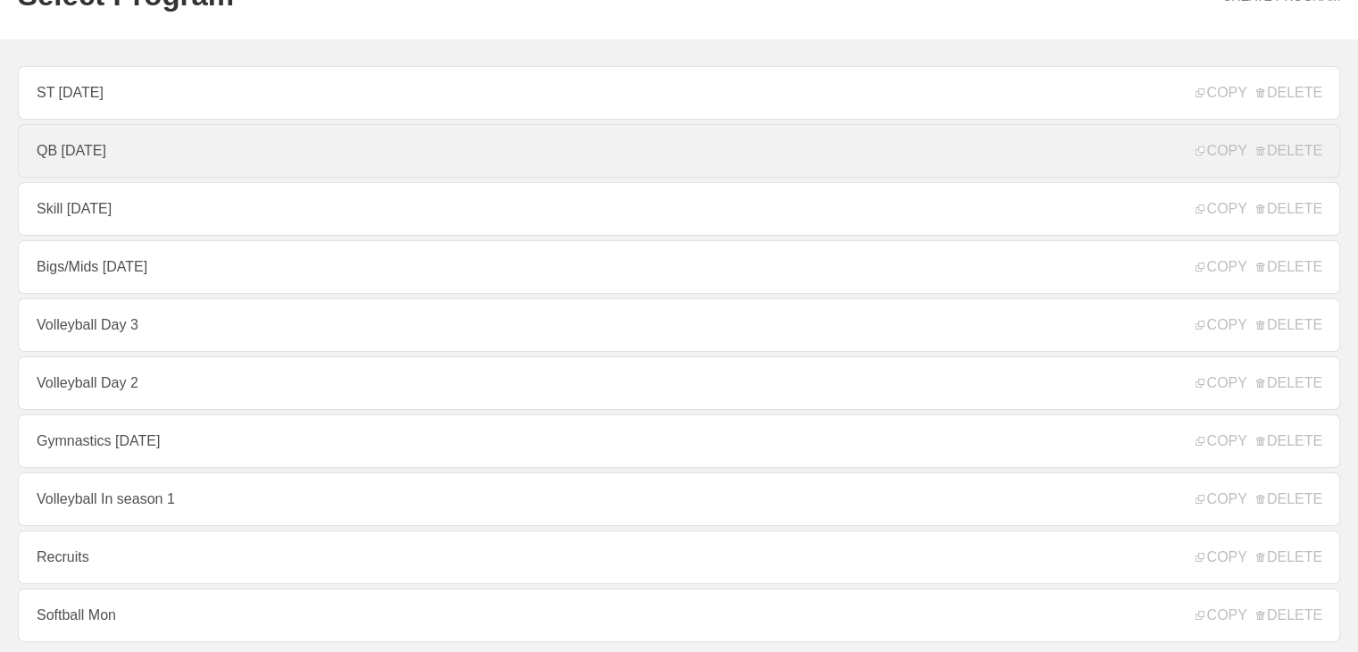
click at [214, 170] on link "QB [DATE]" at bounding box center [679, 151] width 1322 height 54
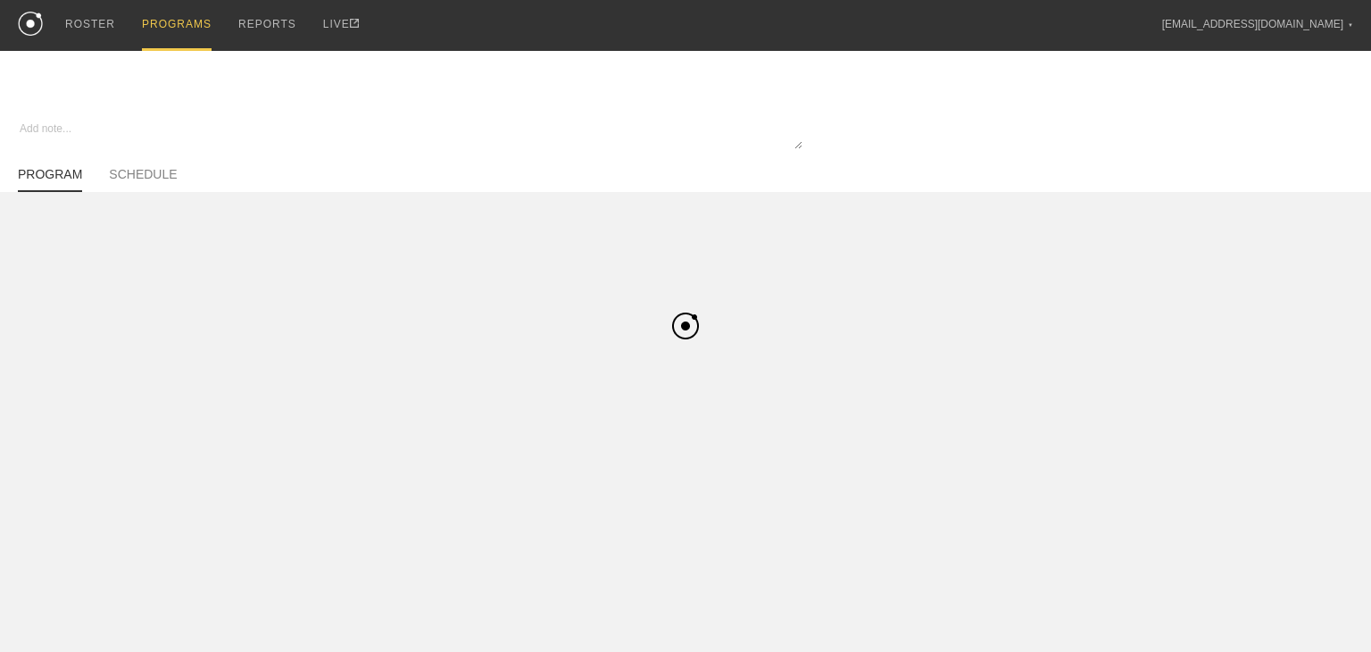
type textarea "x"
type input "QB [DATE]"
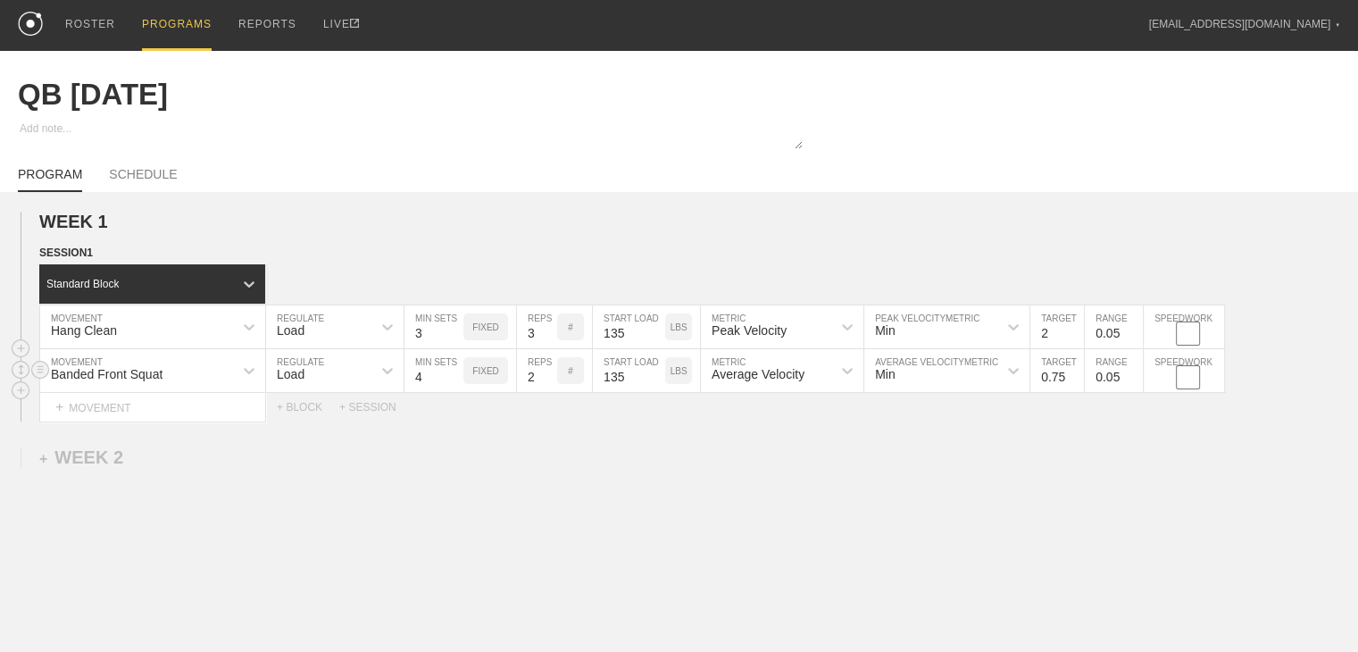
type input "4"
click at [454, 392] on input "4" at bounding box center [433, 370] width 59 height 43
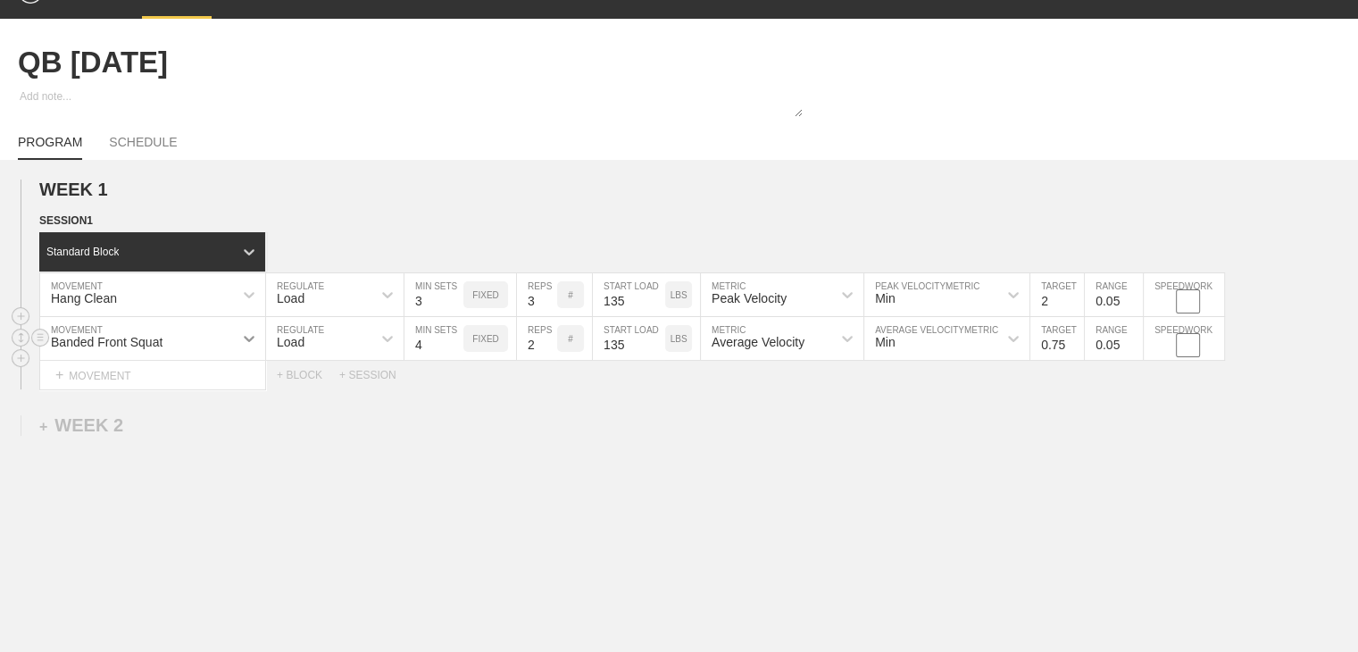
click at [247, 360] on div "Banded Front Squat" at bounding box center [152, 338] width 225 height 43
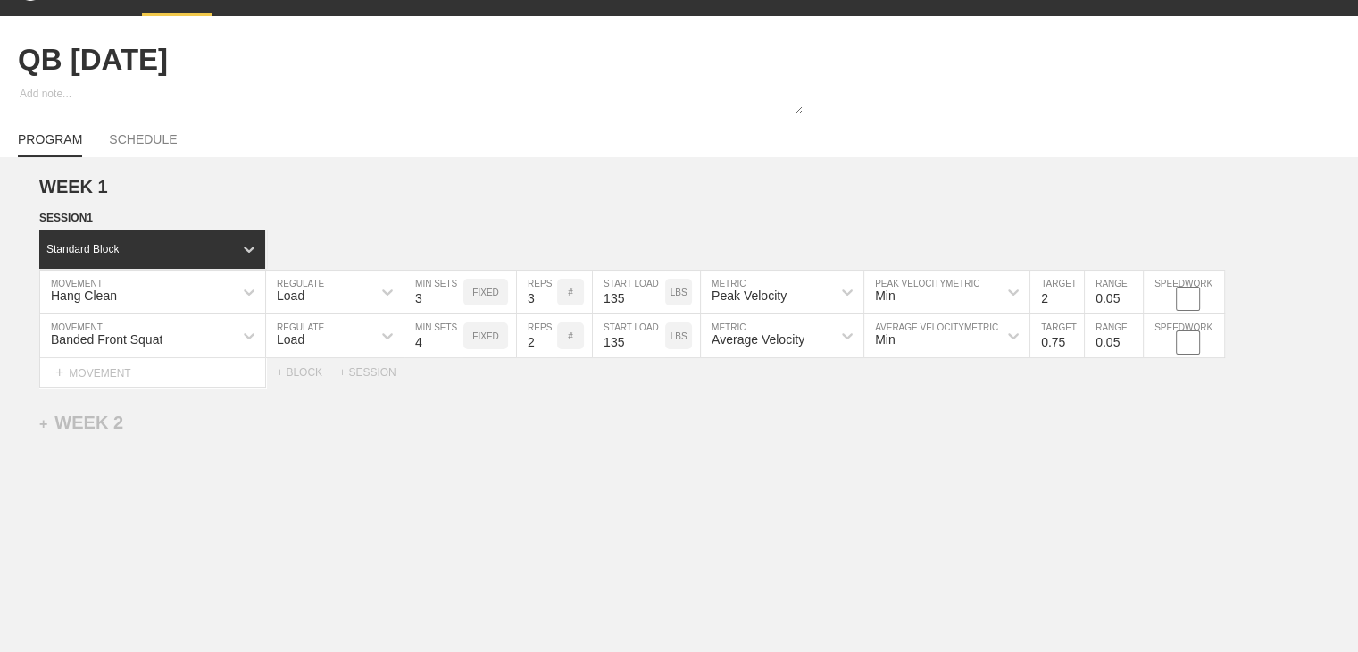
click at [325, 479] on div "WEEK 1 DUPLICATE DELETE SESSION 1 Standard Block DUPLICATE INSERT MOVEMENT AFTE…" at bounding box center [679, 429] width 1358 height 544
click at [154, 153] on link "SCHEDULE" at bounding box center [143, 144] width 68 height 25
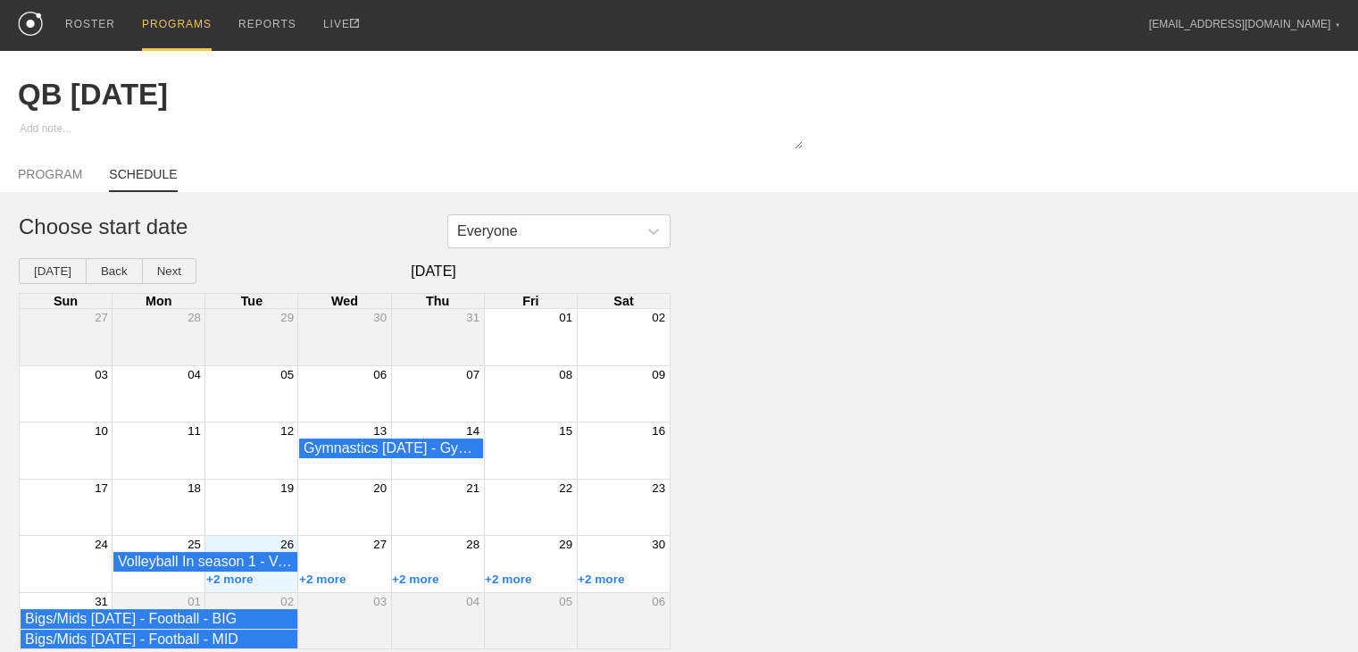
scroll to position [10, 0]
click at [229, 545] on div "26" at bounding box center [251, 544] width 93 height 16
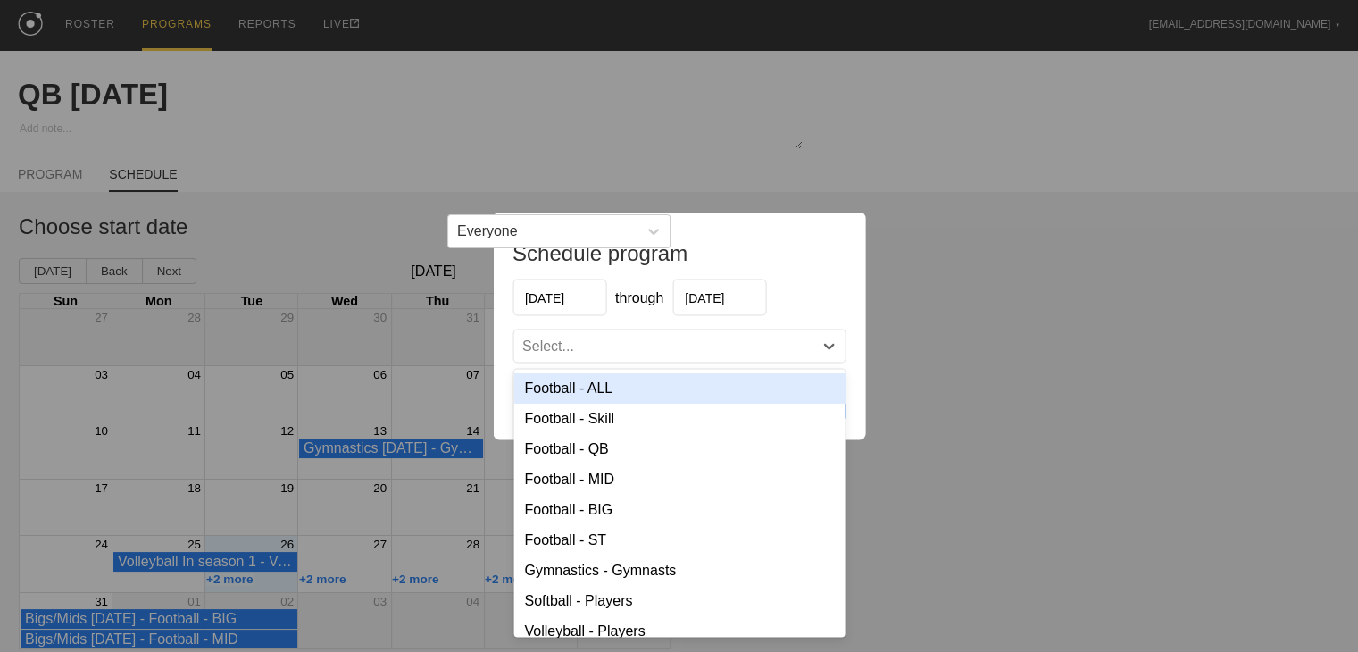
click at [600, 350] on div "Select..." at bounding box center [662, 347] width 299 height 18
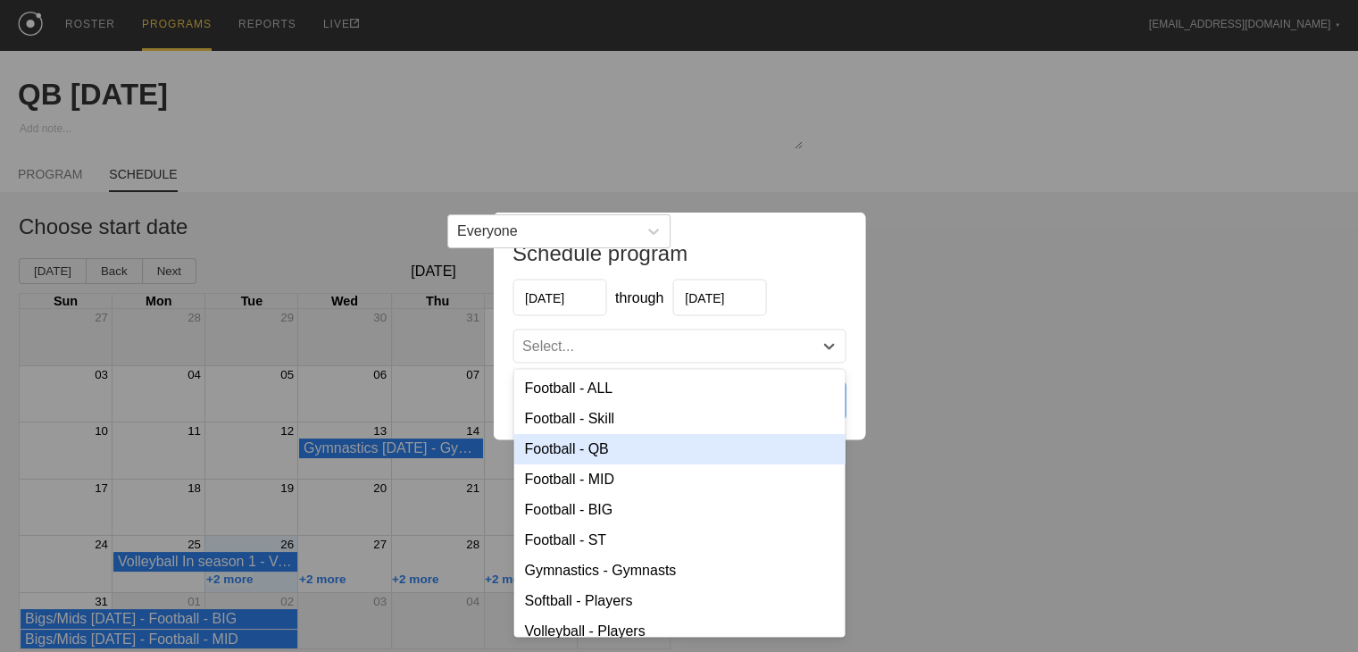
click at [583, 447] on div "Football - QB" at bounding box center [678, 449] width 331 height 30
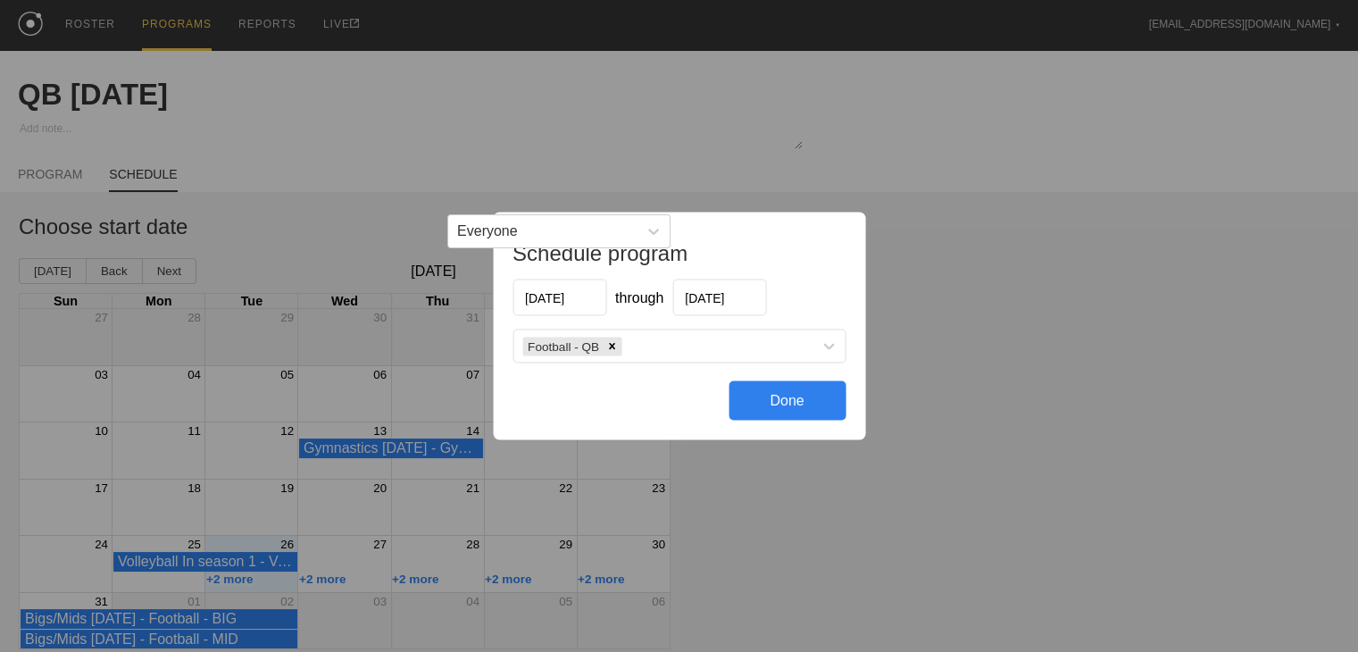
click at [692, 415] on div "Done" at bounding box center [787, 400] width 117 height 39
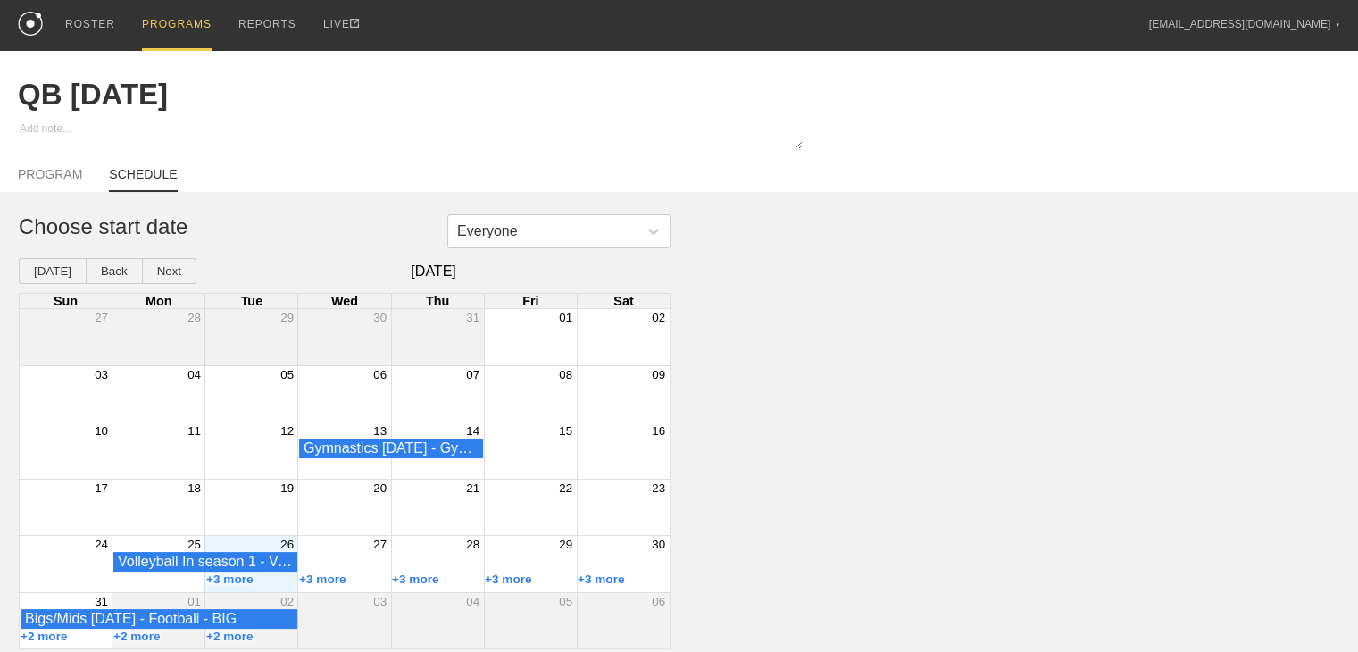
click at [147, 7] on div "PROGRAMS" at bounding box center [177, 25] width 70 height 51
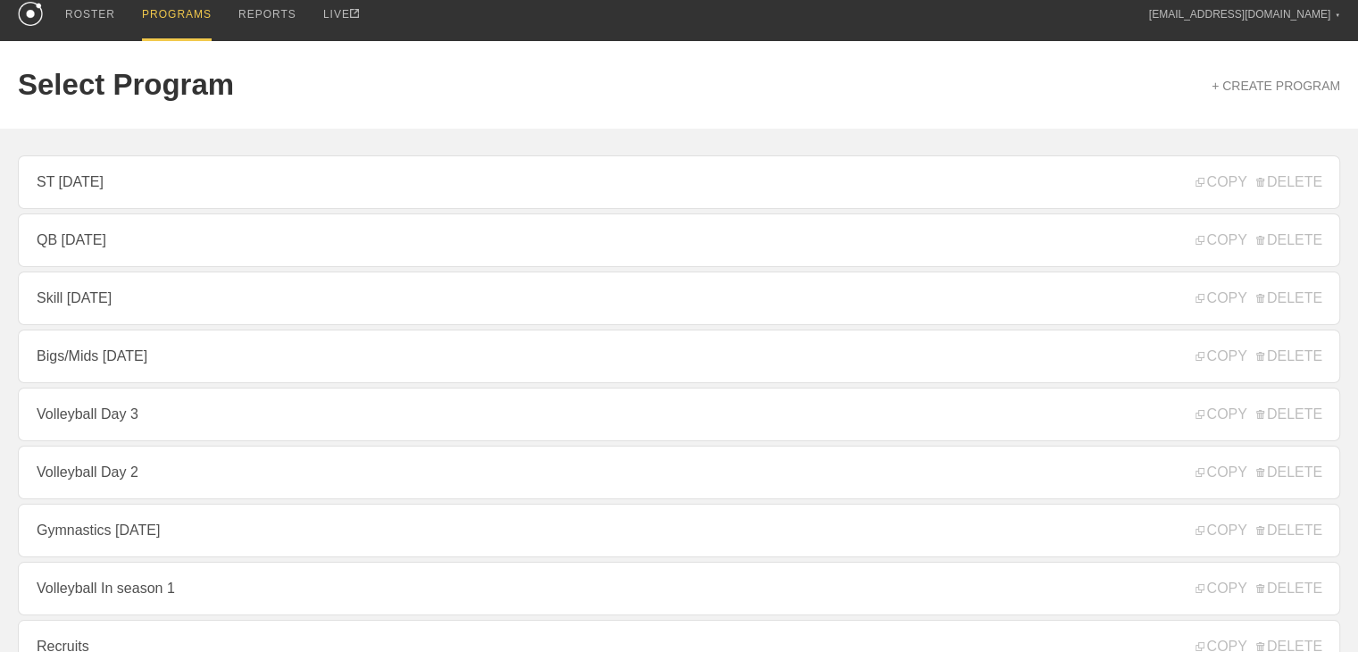
click at [88, 307] on link "Skill [DATE]" at bounding box center [679, 298] width 1322 height 54
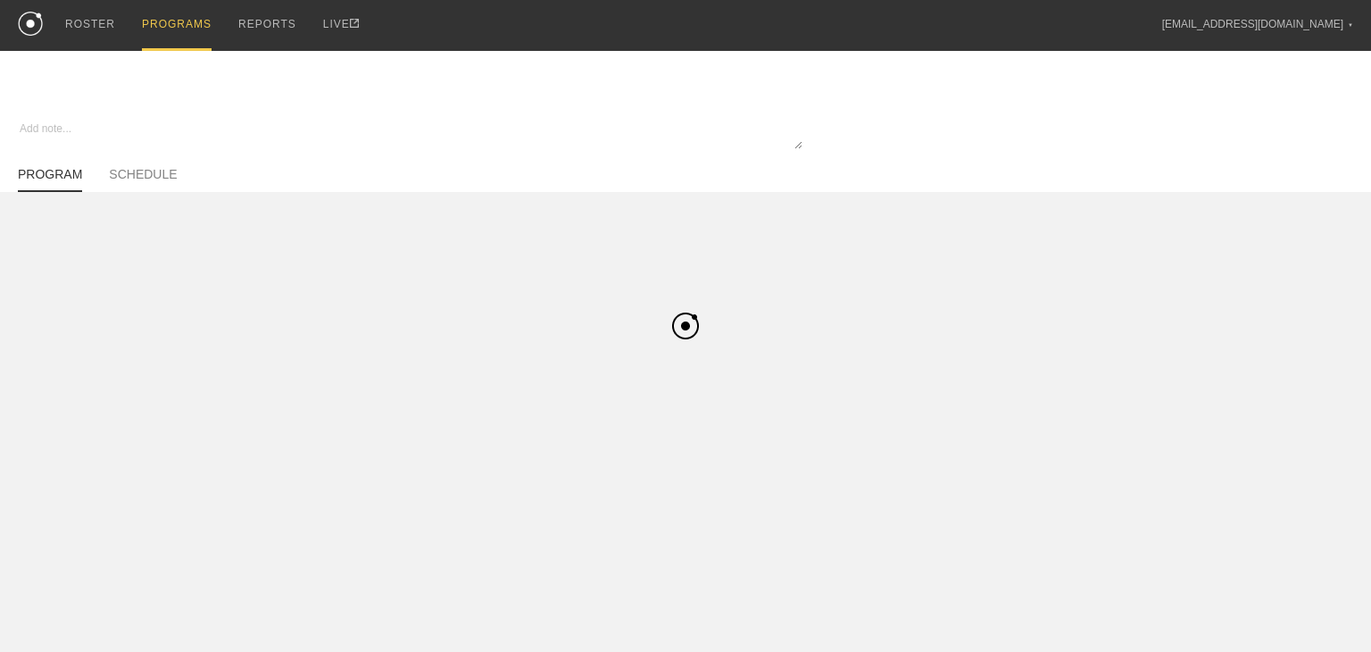
type textarea "x"
type input "Skill [DATE]"
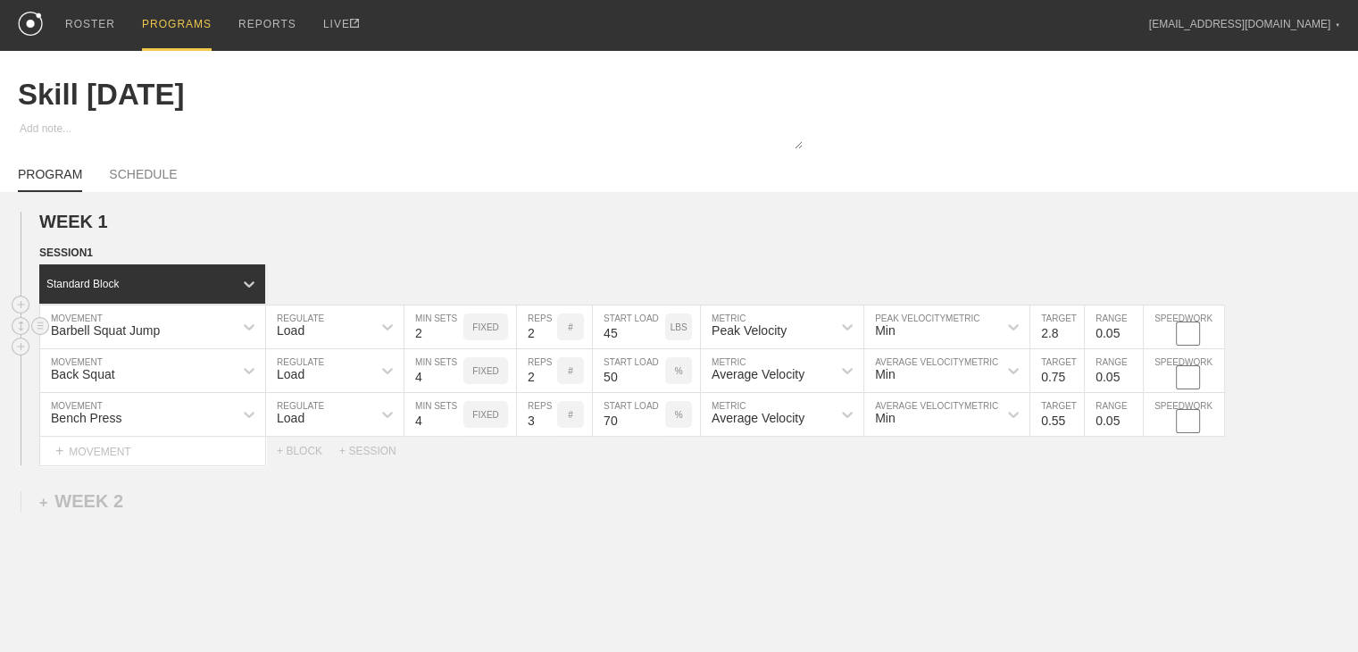
type input "2"
click at [546, 348] on input "2" at bounding box center [537, 326] width 40 height 43
click at [532, 511] on div "WEEK 1 DUPLICATE DELETE SESSION 1 Standard Block DUPLICATE INSERT MOVEMENT AFTE…" at bounding box center [679, 486] width 1358 height 588
click at [692, 432] on input "0.55" at bounding box center [1057, 414] width 54 height 43
type input "0.52"
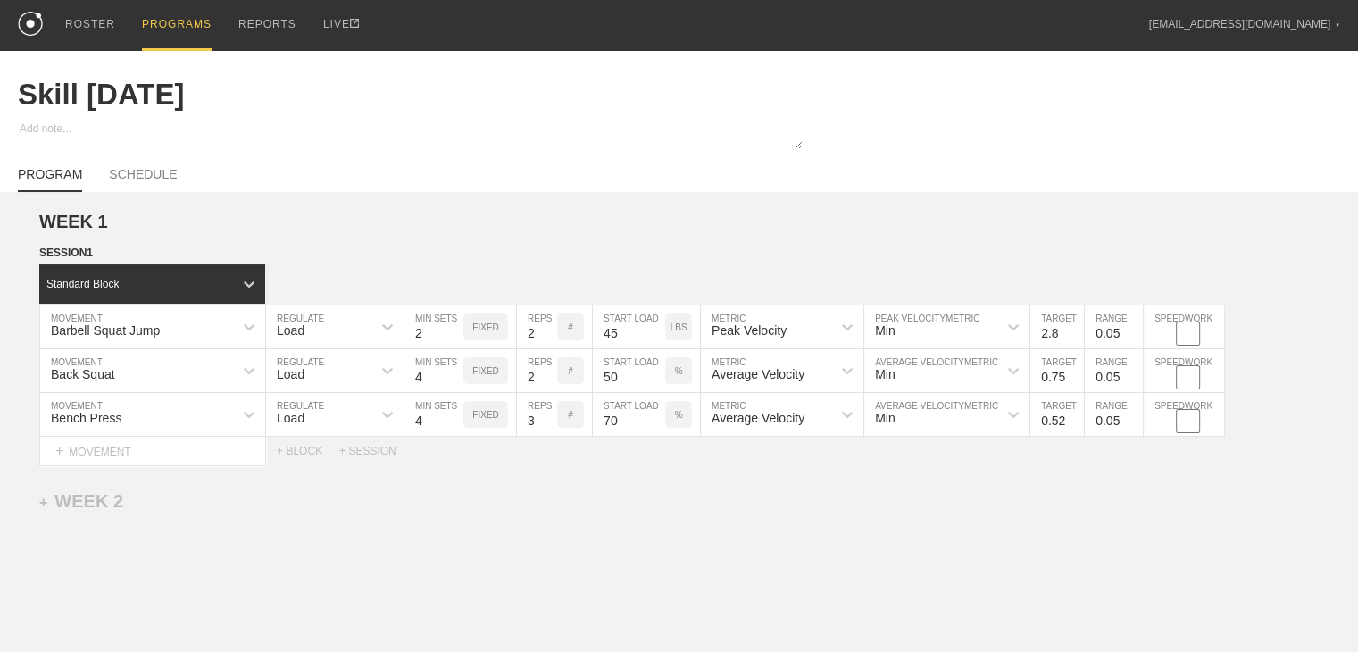
click at [692, 554] on div "WEEK 1 DUPLICATE DELETE SESSION 1 Standard Block DUPLICATE INSERT MOVEMENT AFTE…" at bounding box center [679, 486] width 1358 height 588
click at [133, 190] on link "SCHEDULE" at bounding box center [143, 179] width 68 height 25
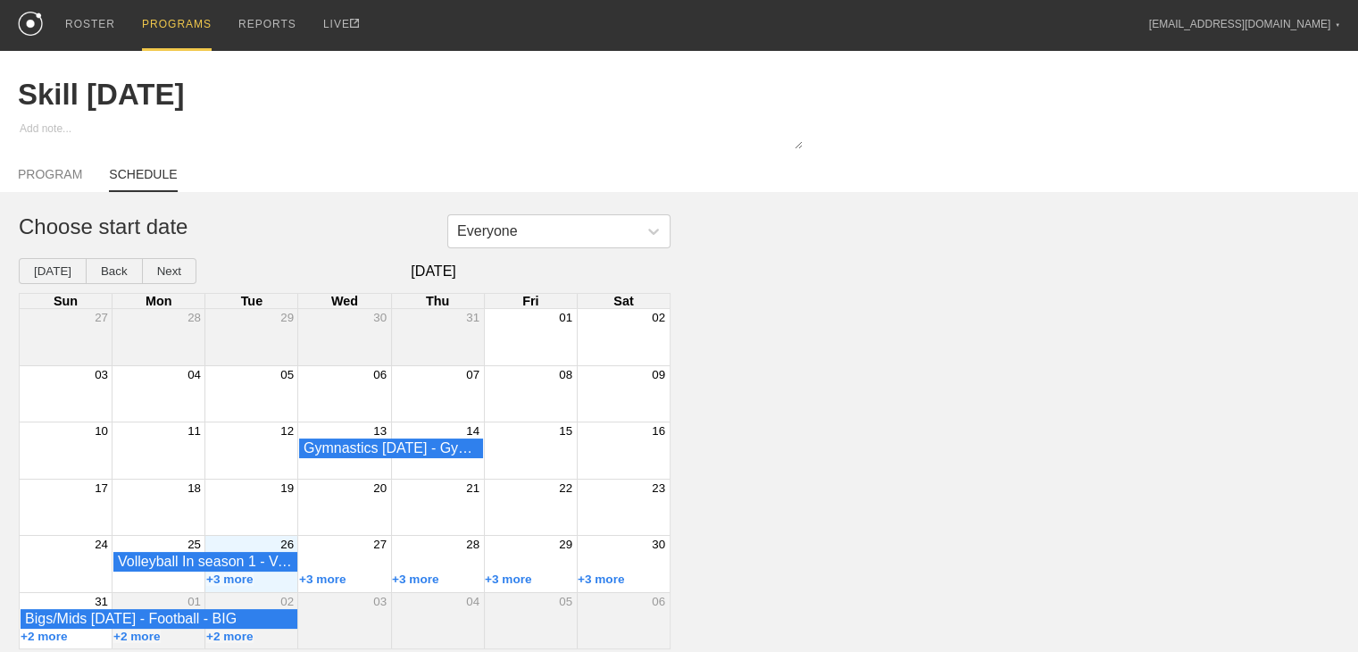
scroll to position [10, 0]
click at [245, 543] on div "26" at bounding box center [251, 544] width 93 height 16
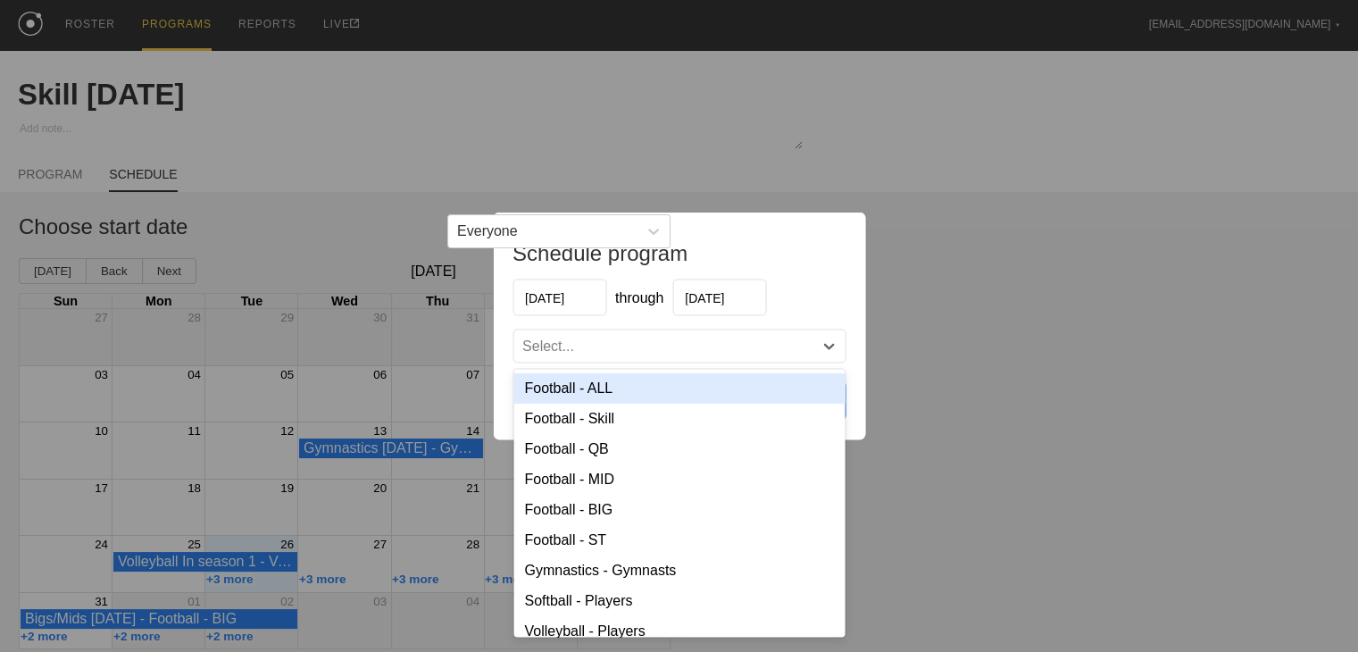
click at [547, 334] on div "Select..." at bounding box center [678, 346] width 331 height 32
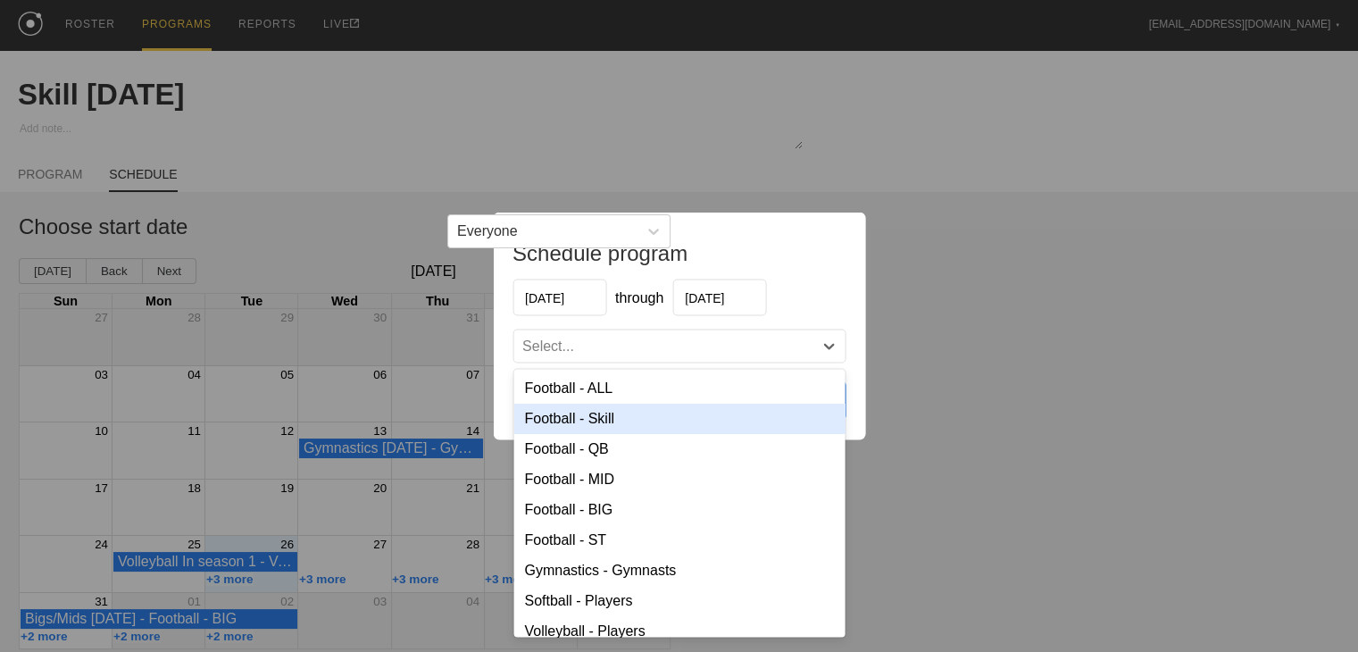
click at [598, 415] on div "Football - Skill" at bounding box center [678, 419] width 331 height 30
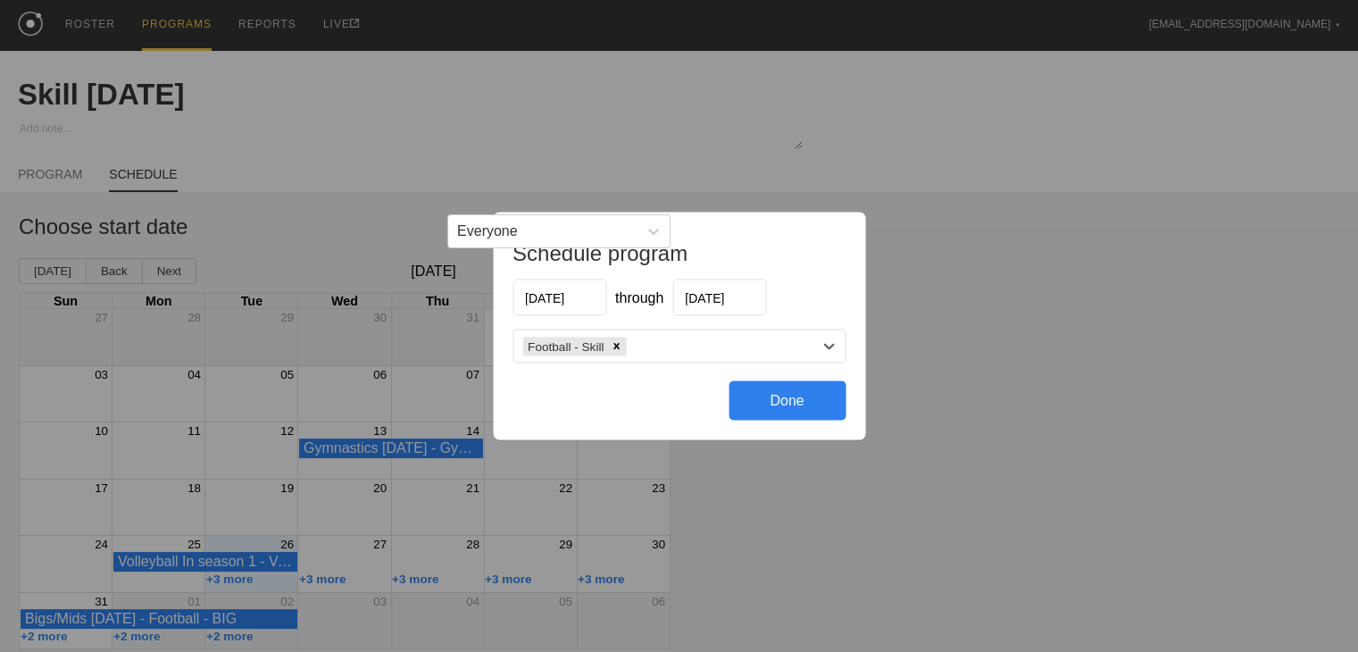
click at [692, 398] on div "Done" at bounding box center [787, 400] width 117 height 39
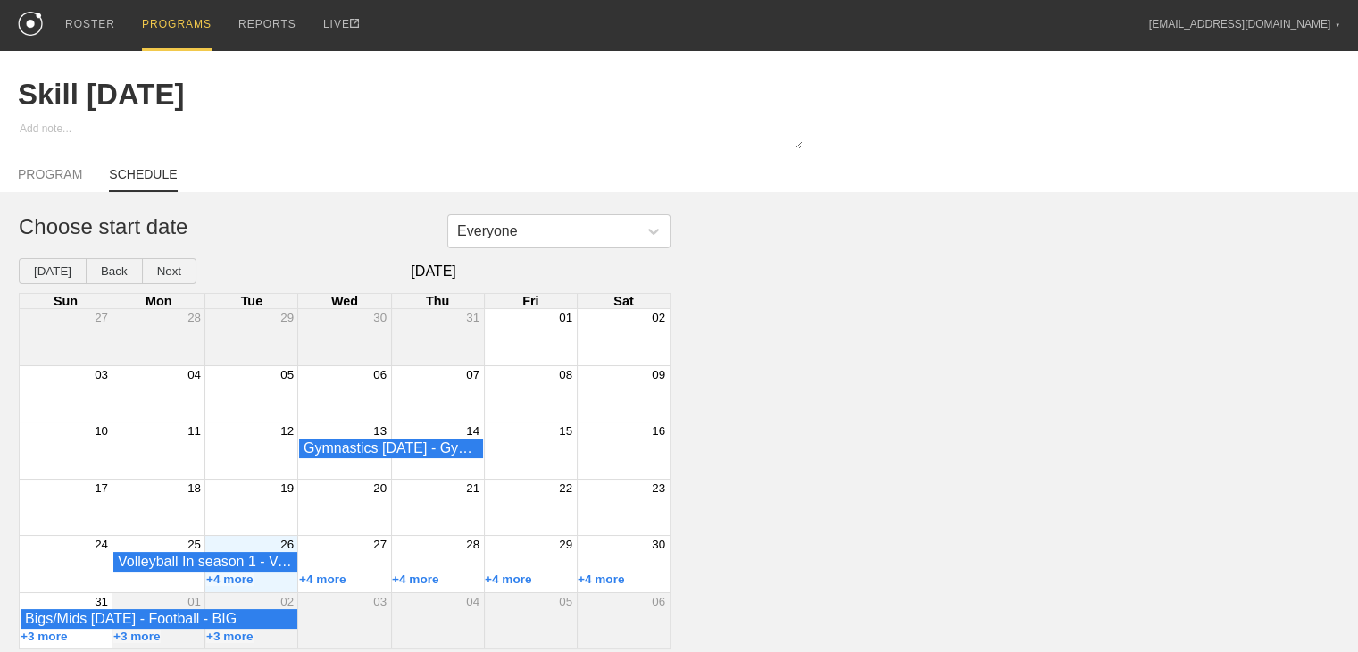
click at [157, 5] on div "PROGRAMS" at bounding box center [177, 25] width 70 height 51
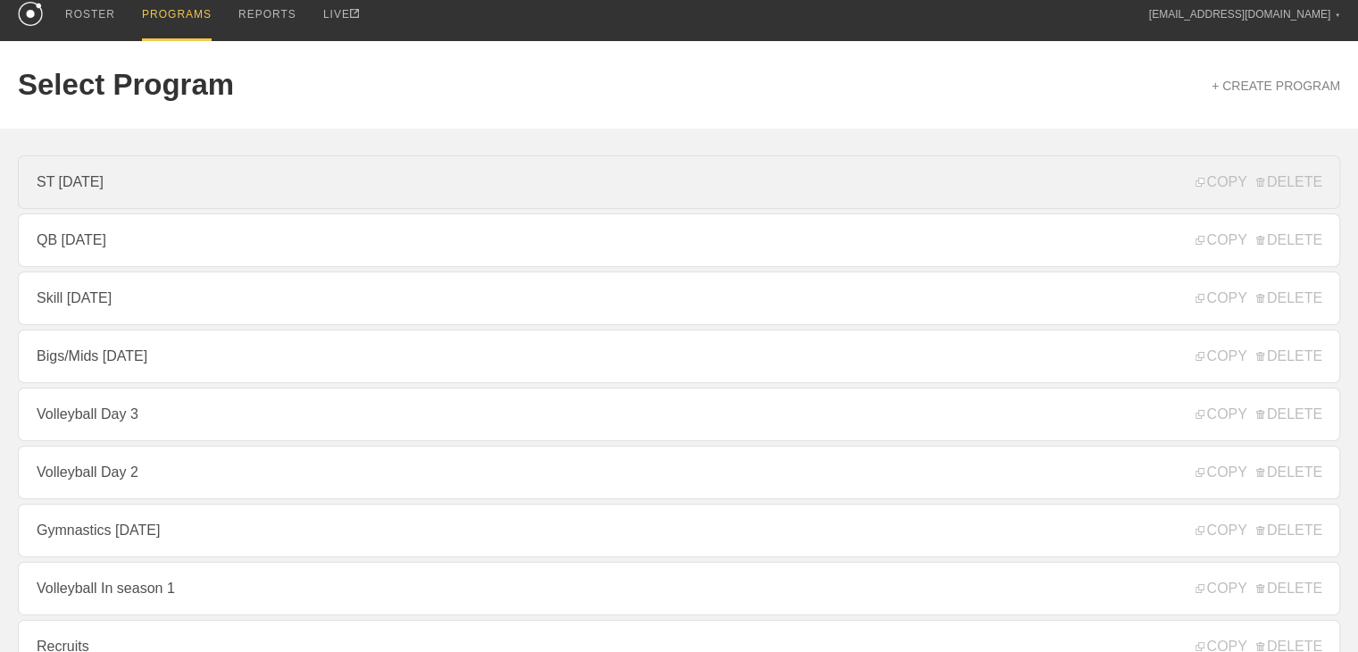
click at [79, 201] on link "ST [DATE]" at bounding box center [679, 182] width 1322 height 54
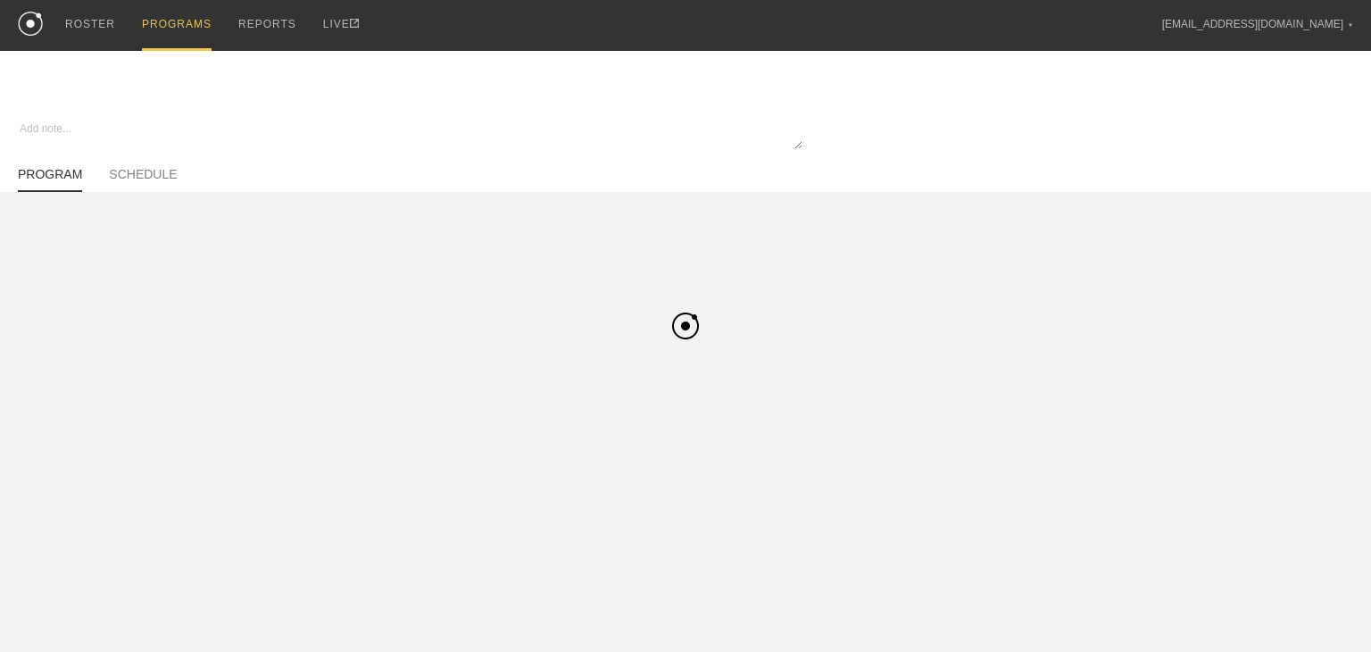
type textarea "x"
type input "ST [DATE]"
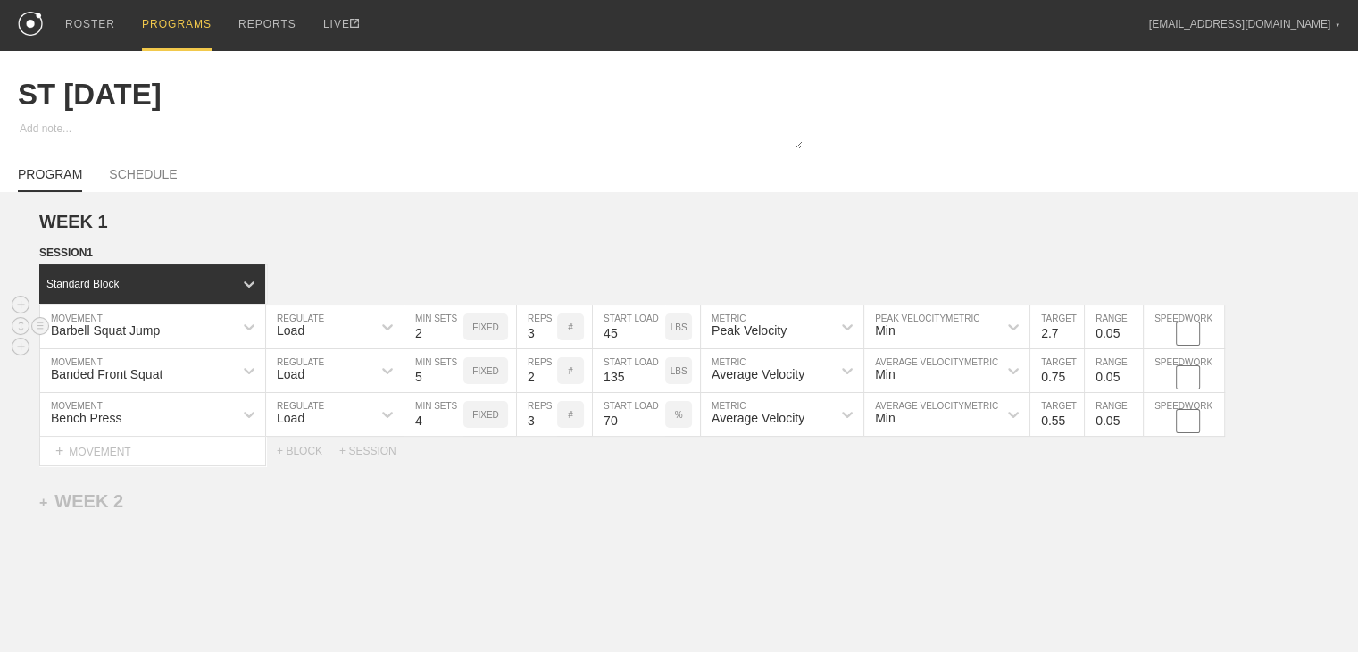
scroll to position [89, 0]
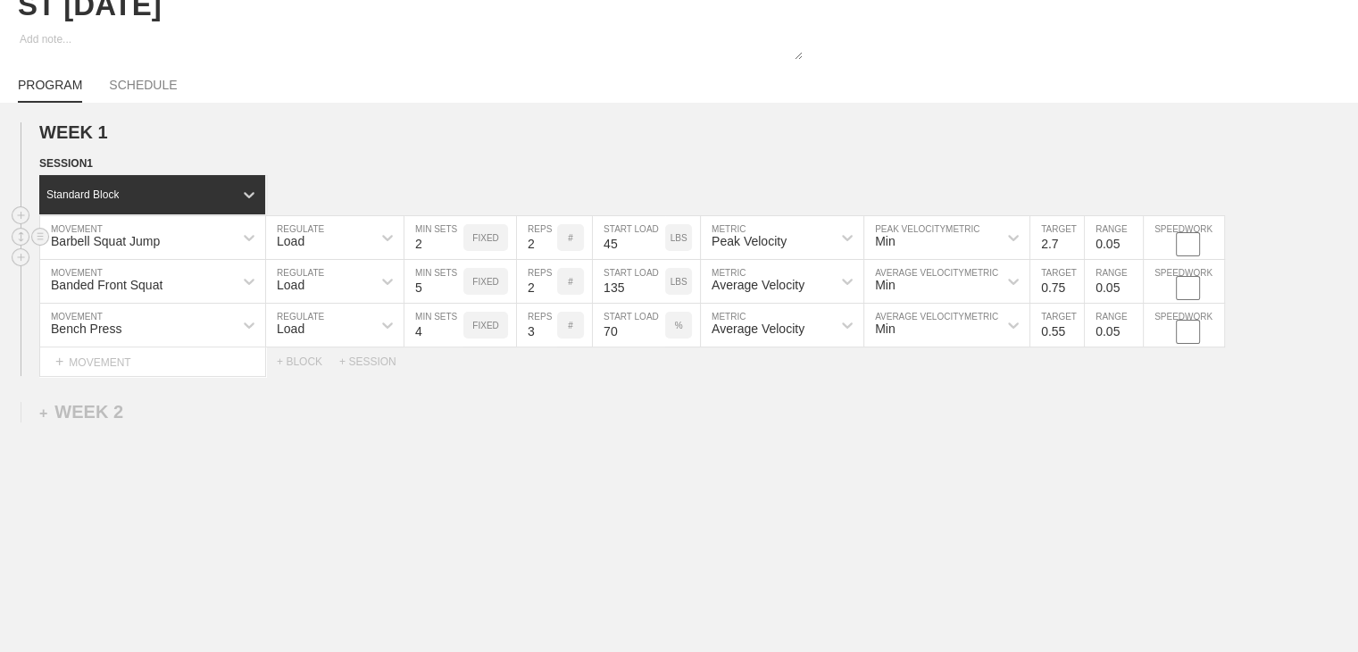
type input "2"
click at [545, 257] on input "2" at bounding box center [537, 237] width 40 height 43
click at [550, 405] on div "WEEK 1 DUPLICATE DELETE SESSION 1 Standard Block DUPLICATE INSERT MOVEMENT AFTE…" at bounding box center [679, 397] width 1358 height 588
type input "4"
click at [452, 303] on input "4" at bounding box center [433, 281] width 59 height 43
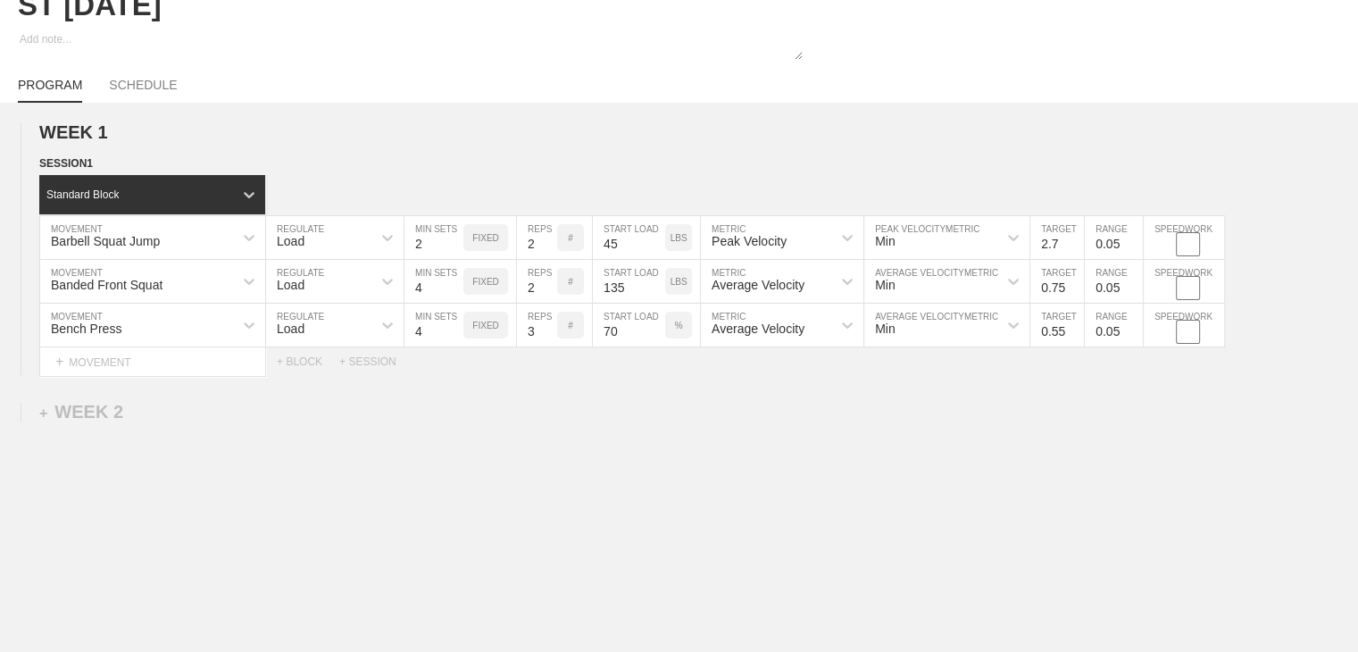
click at [472, 443] on div "WEEK 1 DUPLICATE DELETE SESSION 1 Standard Block DUPLICATE INSERT MOVEMENT AFTE…" at bounding box center [679, 397] width 1358 height 588
click at [145, 88] on div "PROGRAM SCHEDULE" at bounding box center [679, 82] width 1322 height 39
click at [146, 96] on link "SCHEDULE" at bounding box center [143, 90] width 68 height 25
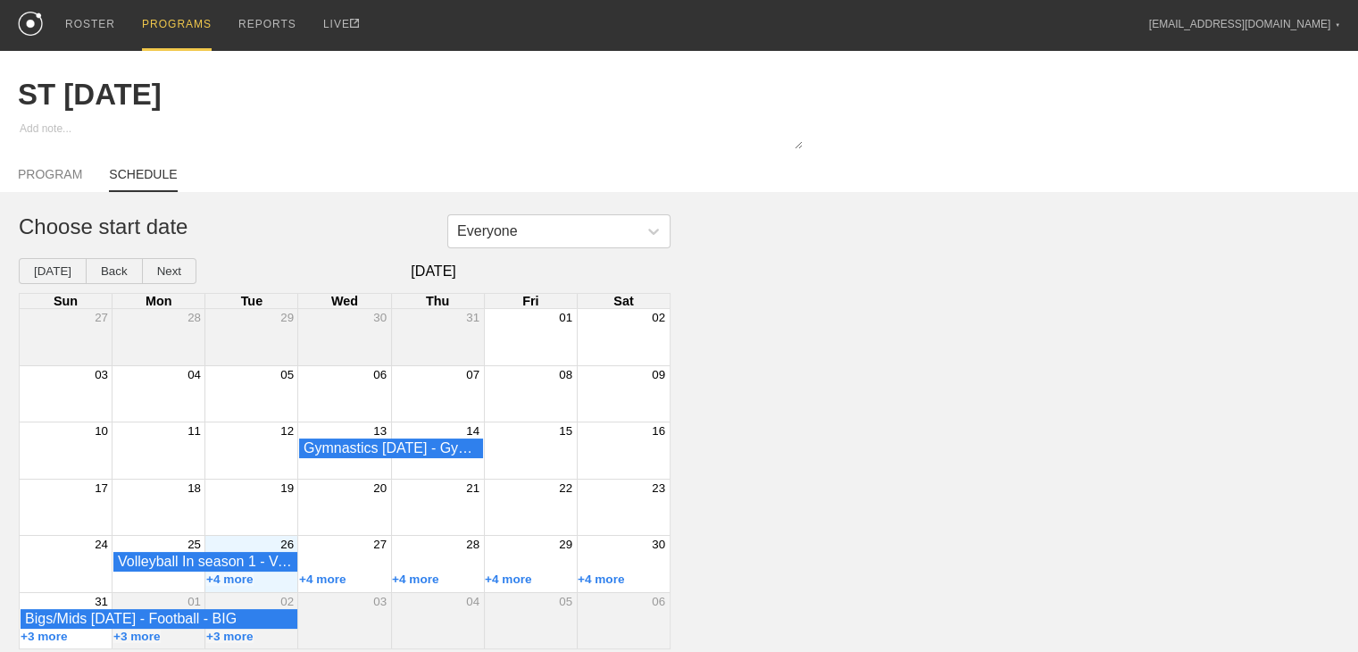
click at [221, 544] on div "26" at bounding box center [251, 544] width 93 height 16
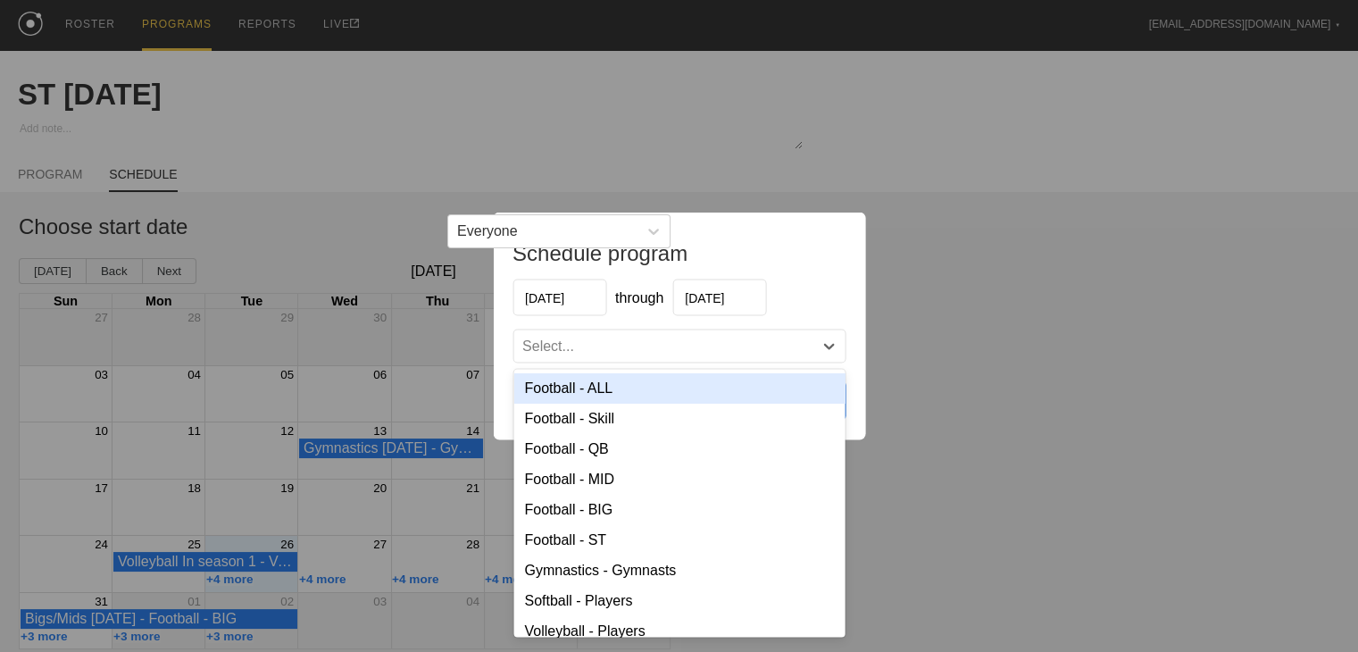
click at [608, 345] on div "Select..." at bounding box center [662, 347] width 299 height 18
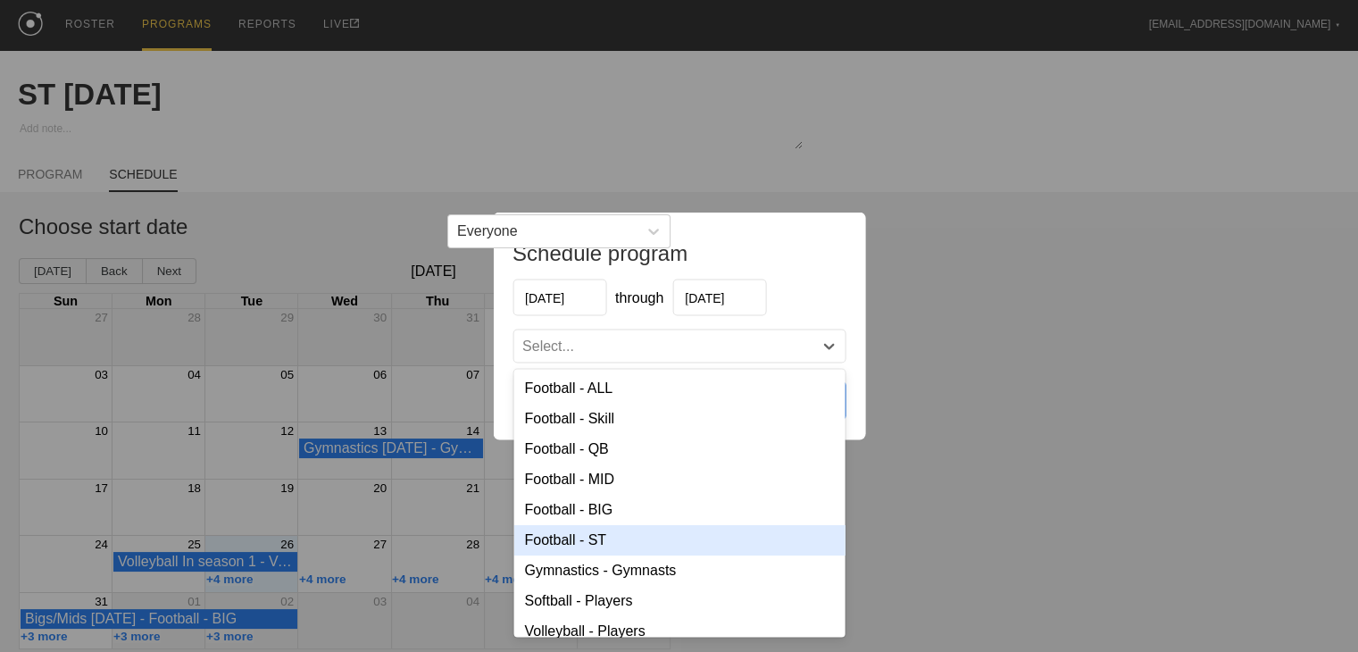
click at [605, 541] on div "Football - ST" at bounding box center [678, 540] width 331 height 30
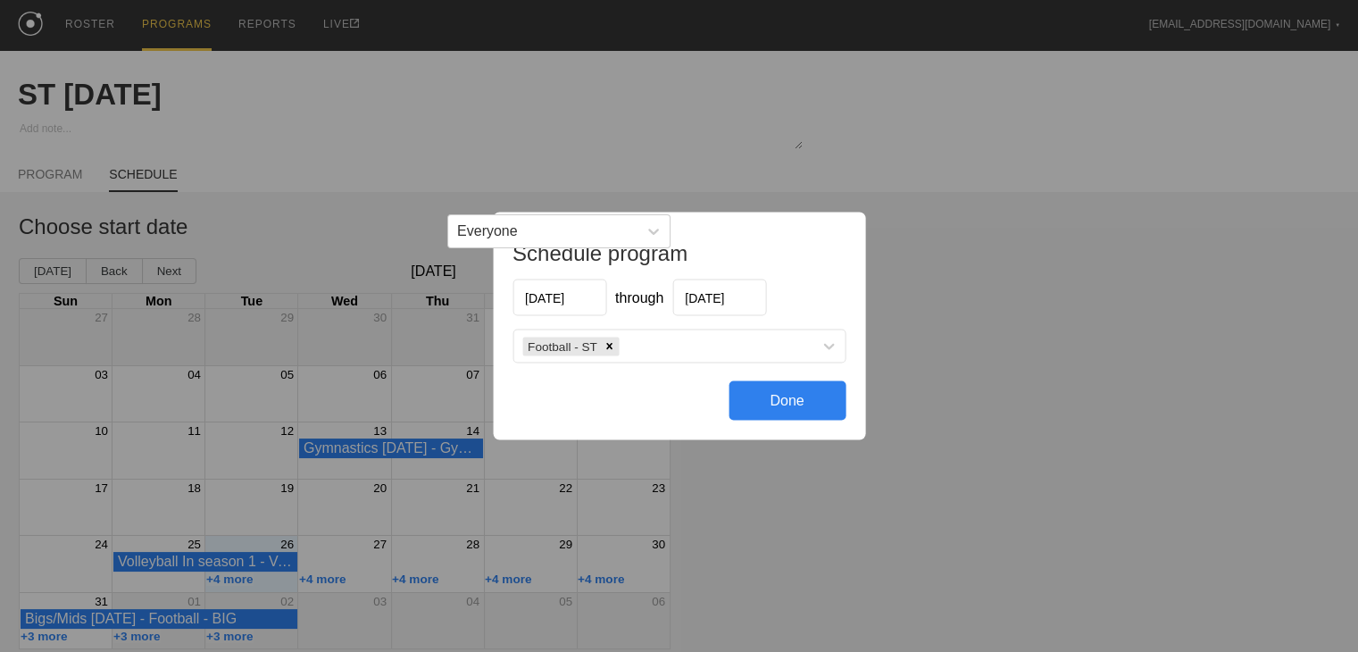
click at [692, 404] on div "Done" at bounding box center [787, 400] width 117 height 39
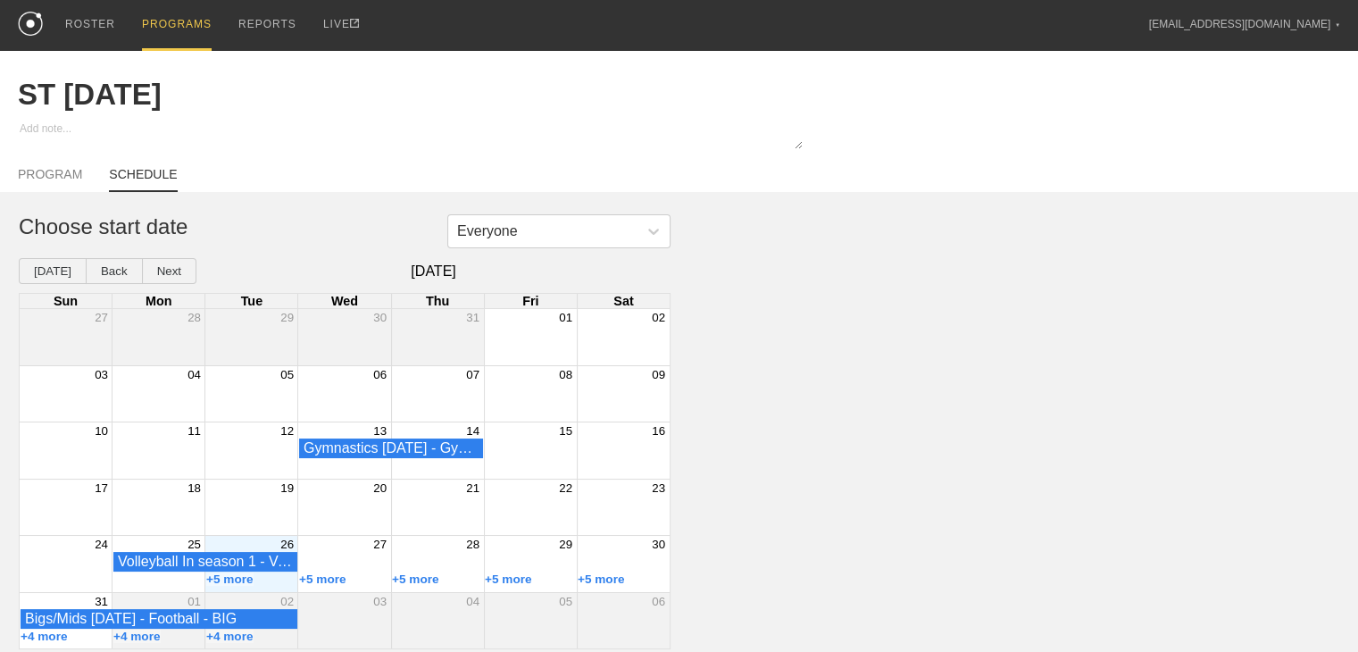
type textarea "x"
